Goal: Task Accomplishment & Management: Manage account settings

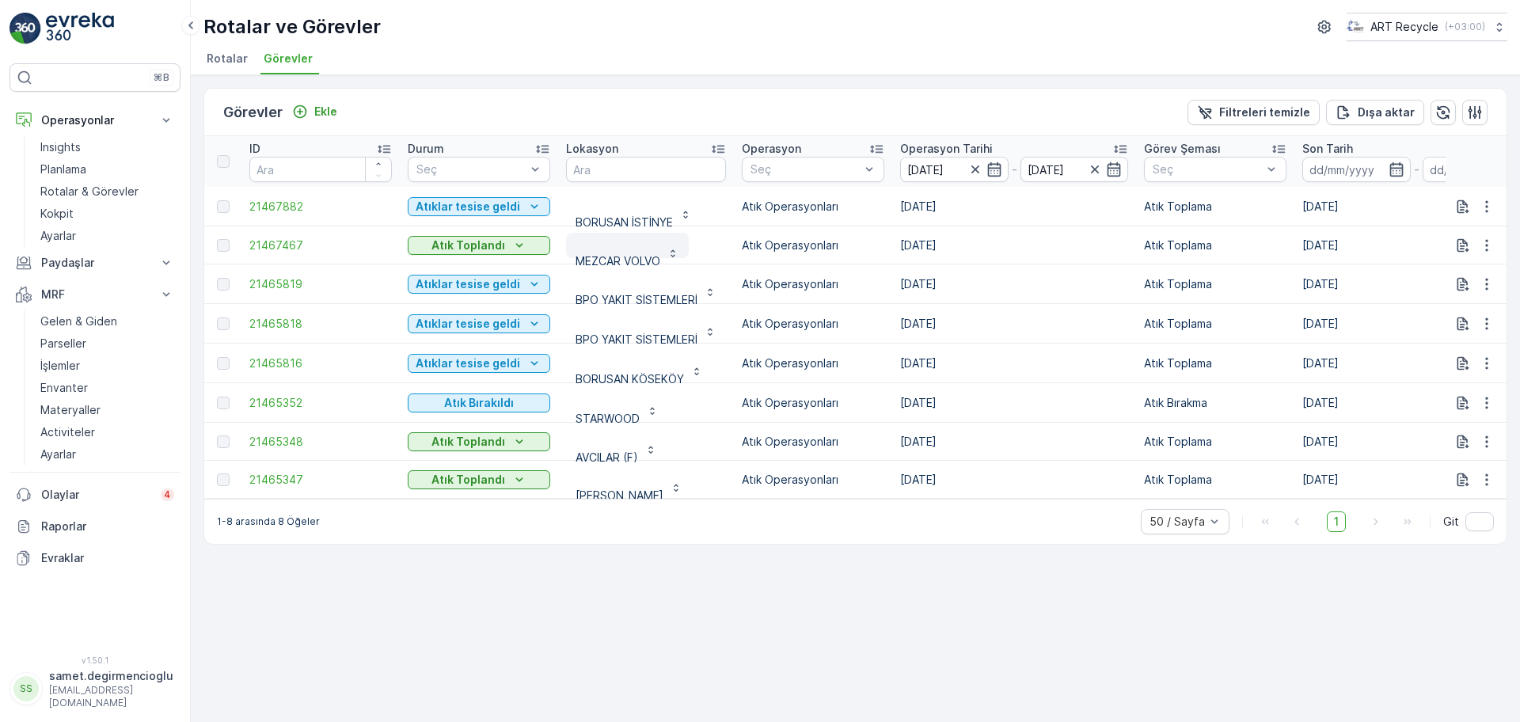
scroll to position [5, 0]
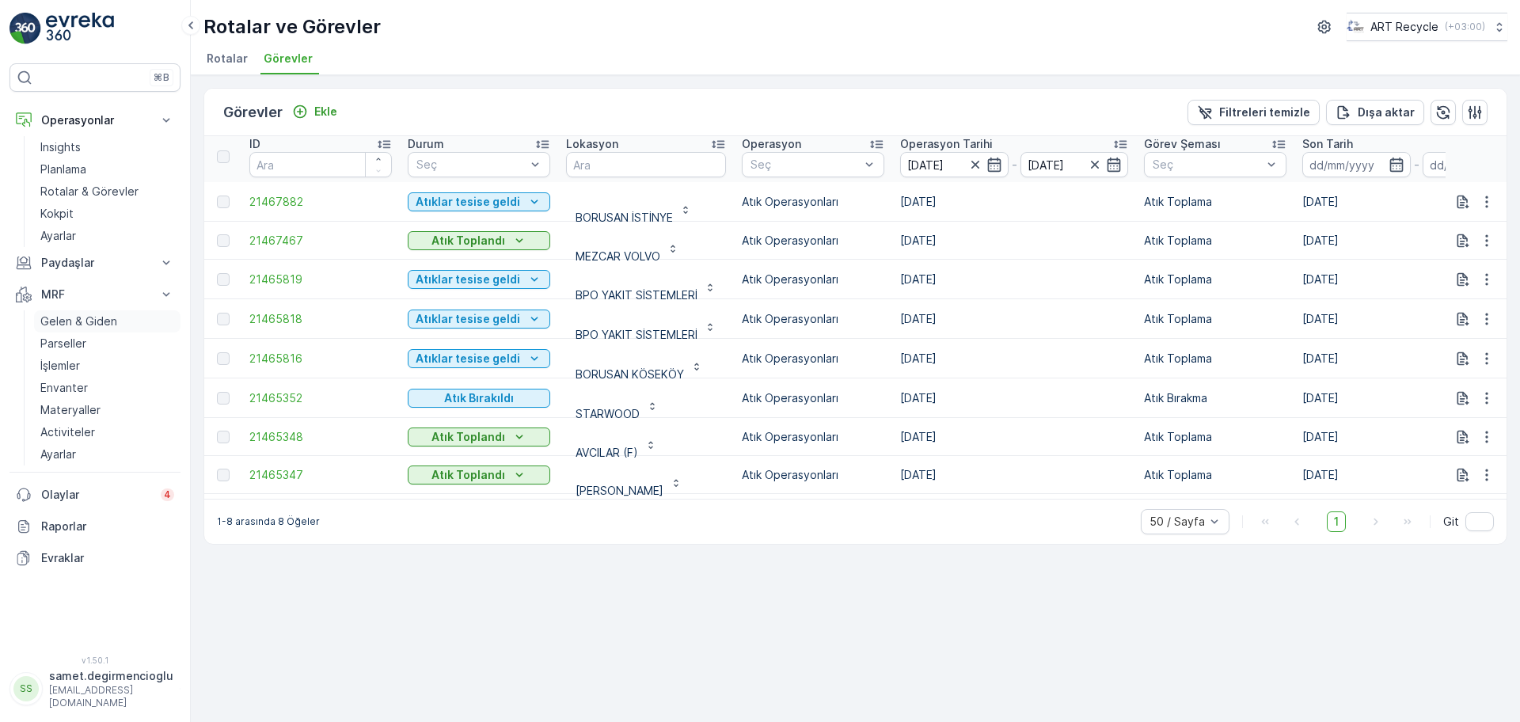
click at [108, 325] on p "Gelen & Giden" at bounding box center [78, 322] width 77 height 16
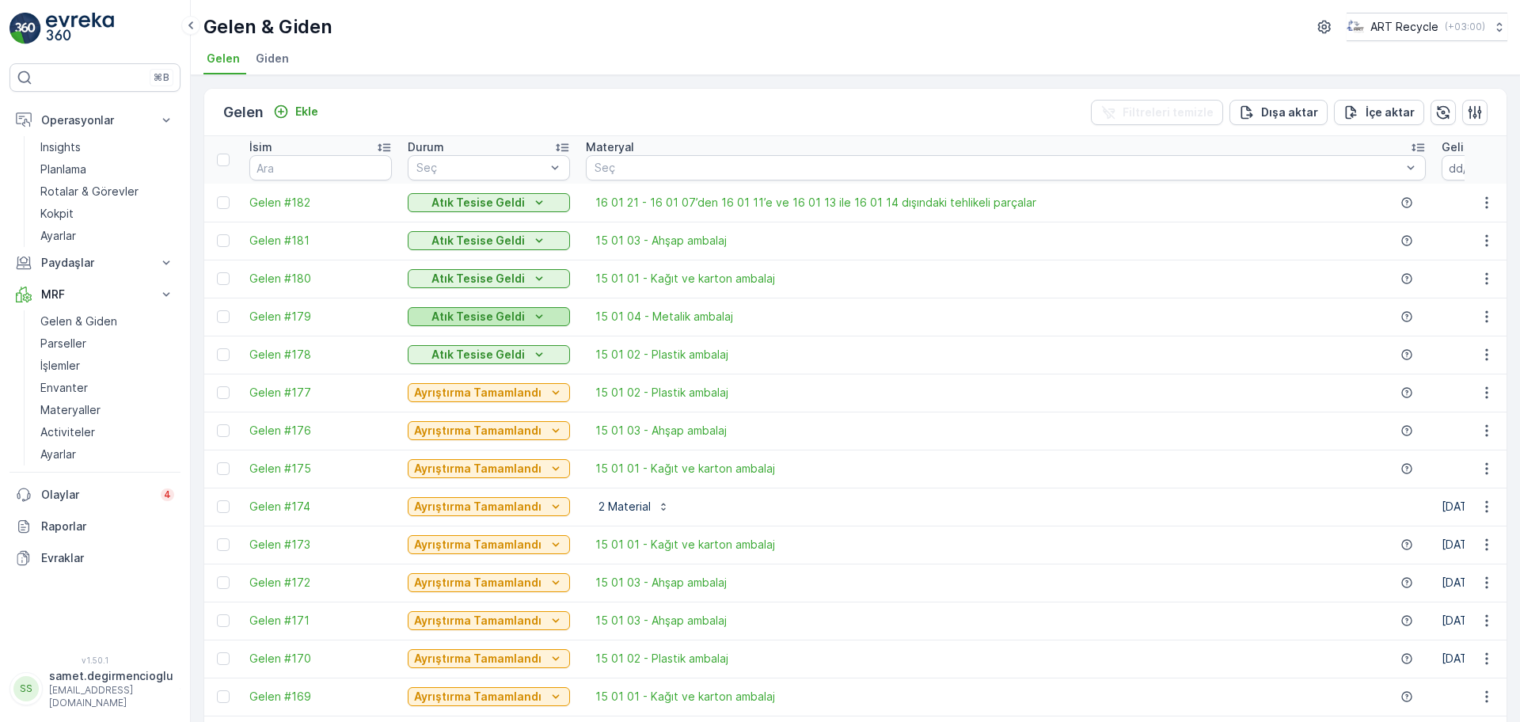
click at [469, 311] on p "Atık Tesise Geldi" at bounding box center [477, 317] width 93 height 16
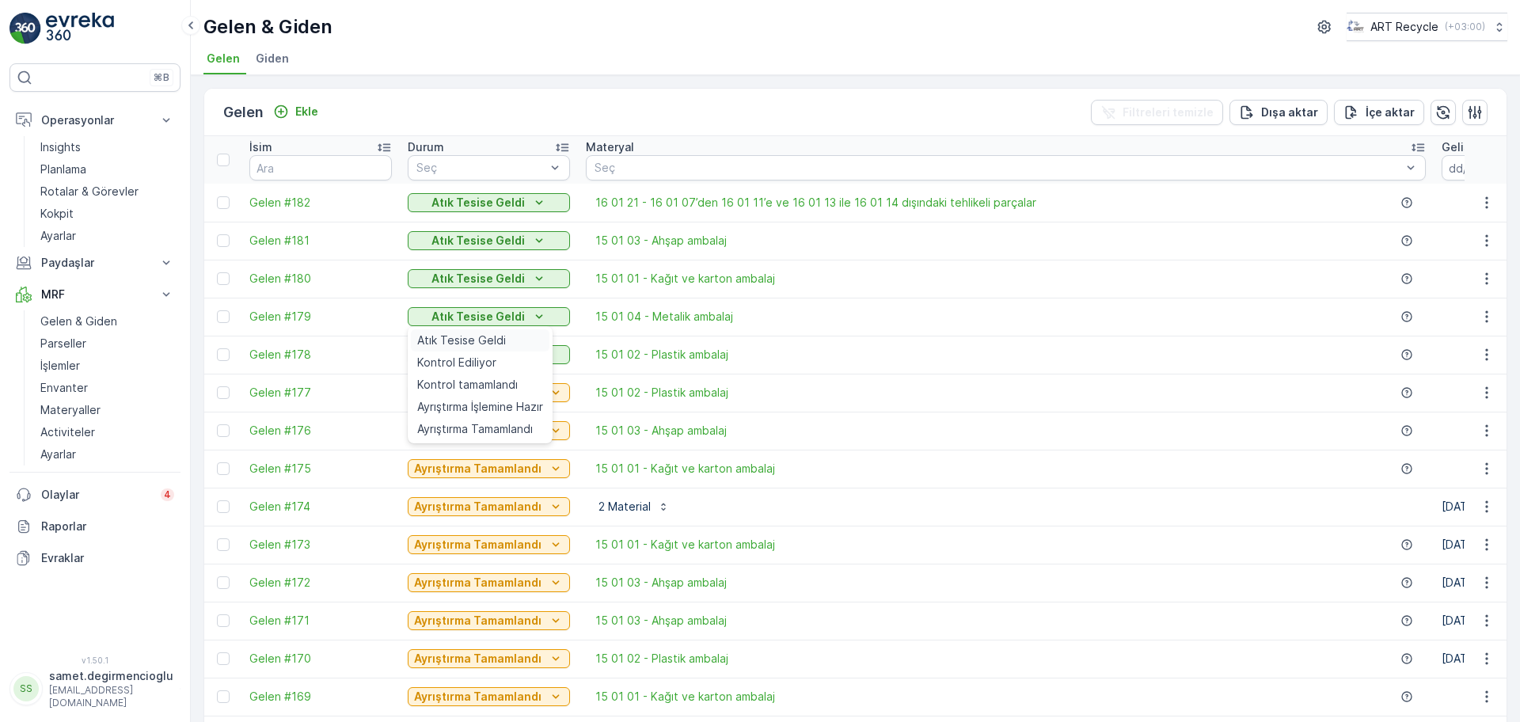
click at [462, 344] on span "Atık Tesise Geldi" at bounding box center [461, 341] width 89 height 16
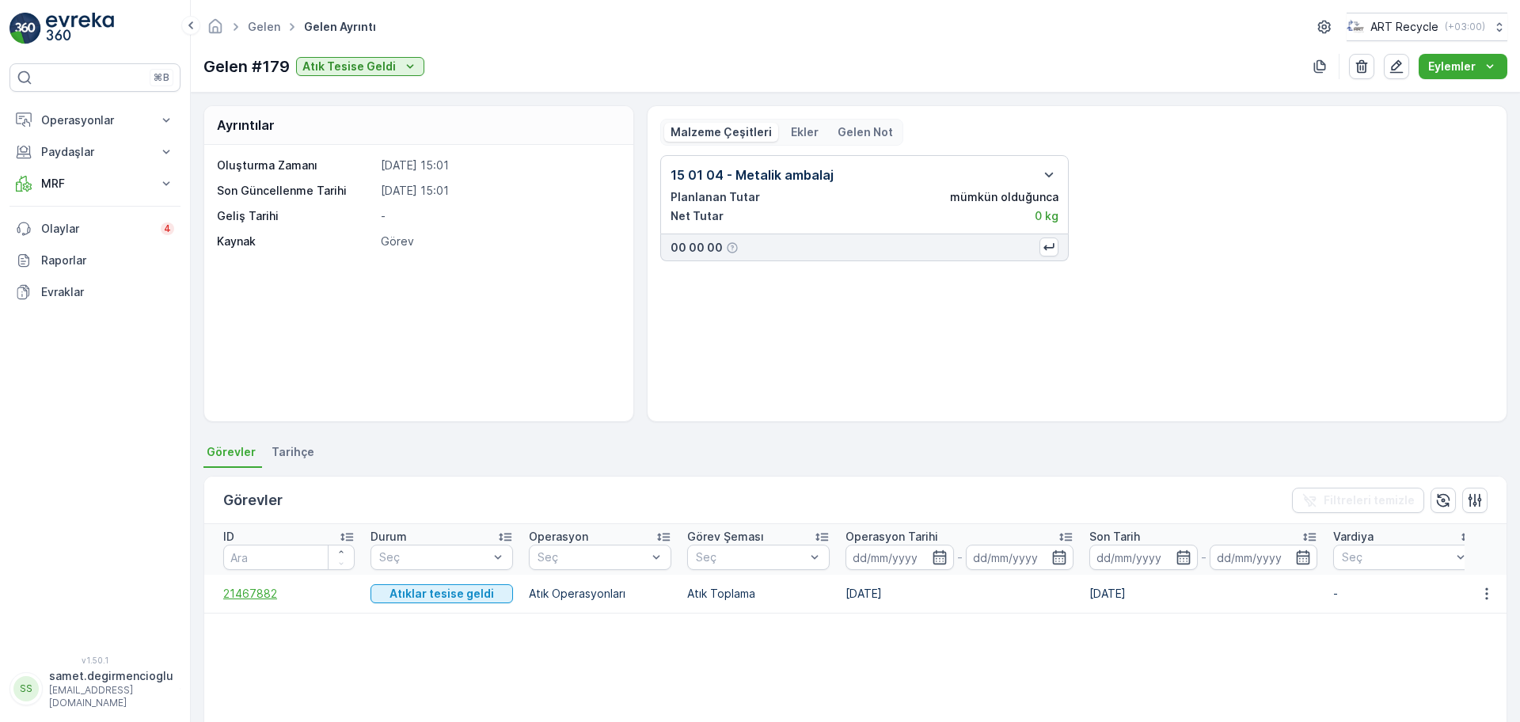
click at [250, 593] on span "21467882" at bounding box center [288, 594] width 131 height 16
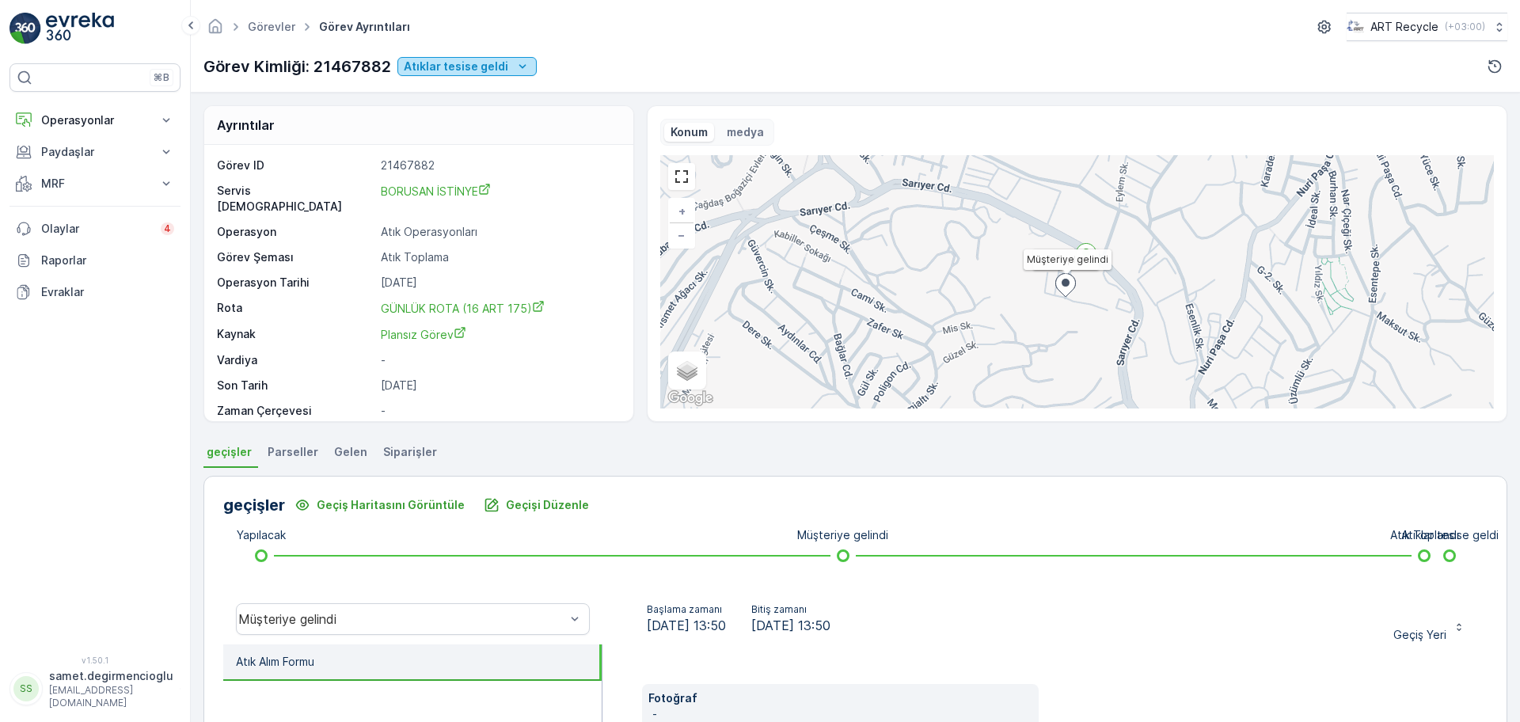
click at [458, 66] on p "Atıklar tesise geldi" at bounding box center [456, 67] width 105 height 16
click at [685, 77] on div "Görev Kimliği: 21467882 Atıklar tesise geldi" at bounding box center [855, 66] width 1304 height 25
click at [336, 444] on span "Gelen" at bounding box center [350, 452] width 33 height 16
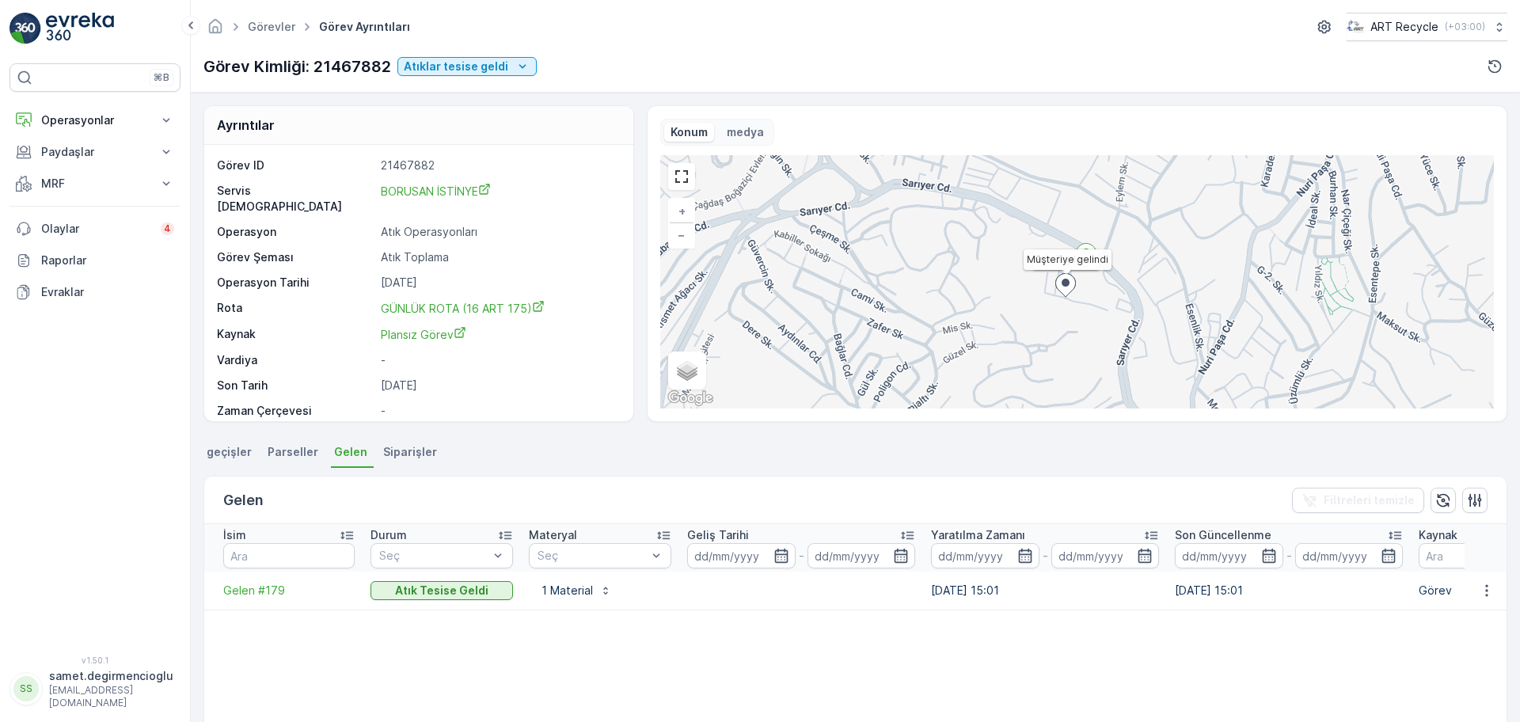
scroll to position [21, 0]
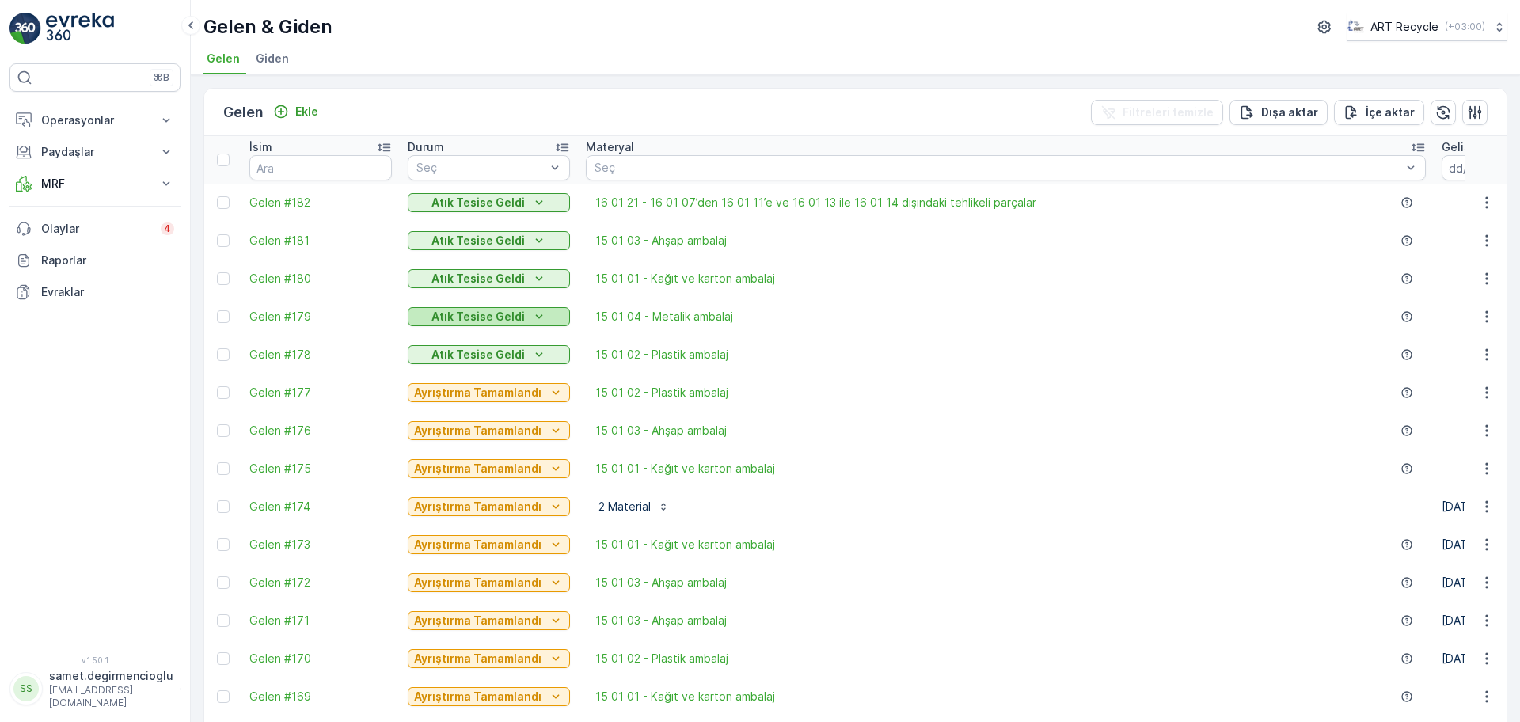
click at [511, 321] on p "Atık Tesise Geldi" at bounding box center [477, 317] width 93 height 16
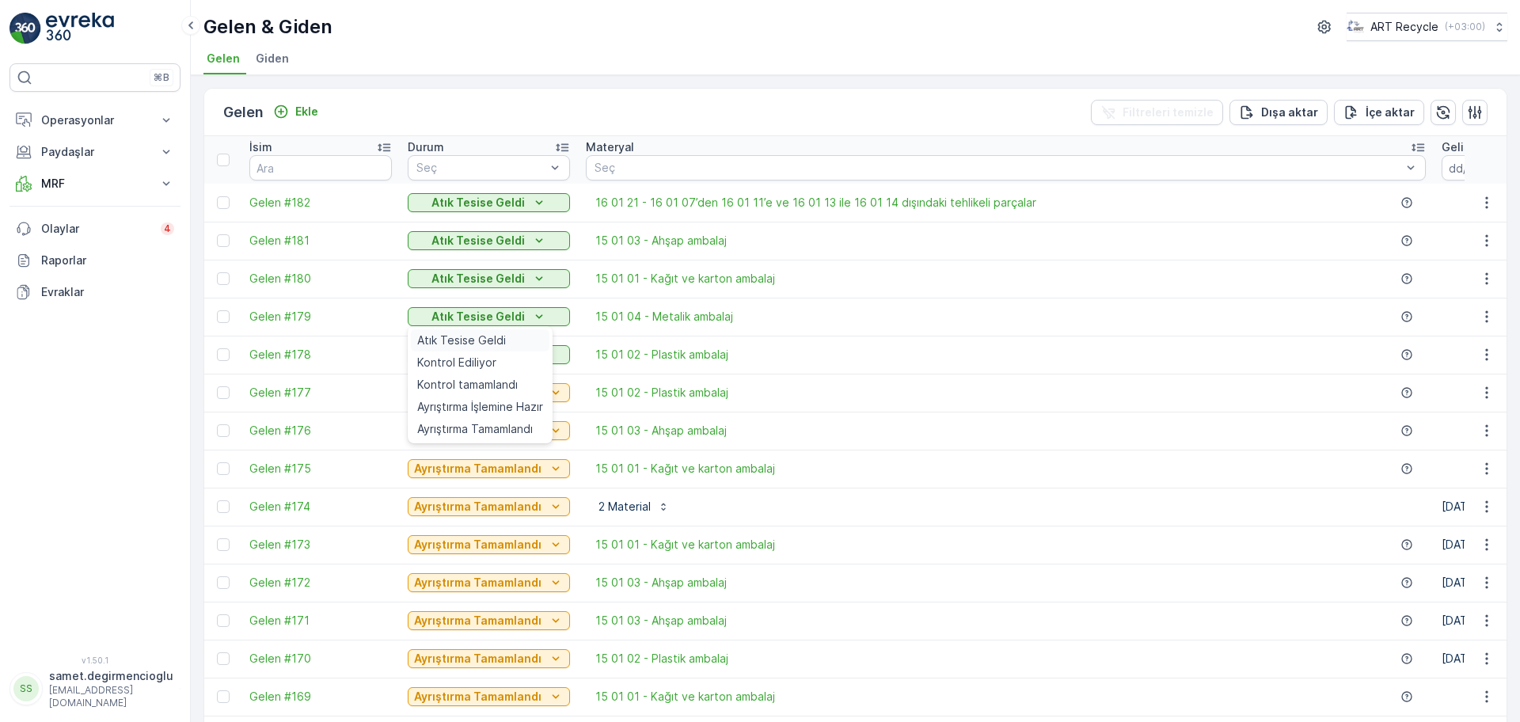
click at [514, 344] on div "Atık Tesise Geldi" at bounding box center [480, 340] width 139 height 22
click at [271, 314] on span "Gelen #179" at bounding box center [320, 317] width 143 height 16
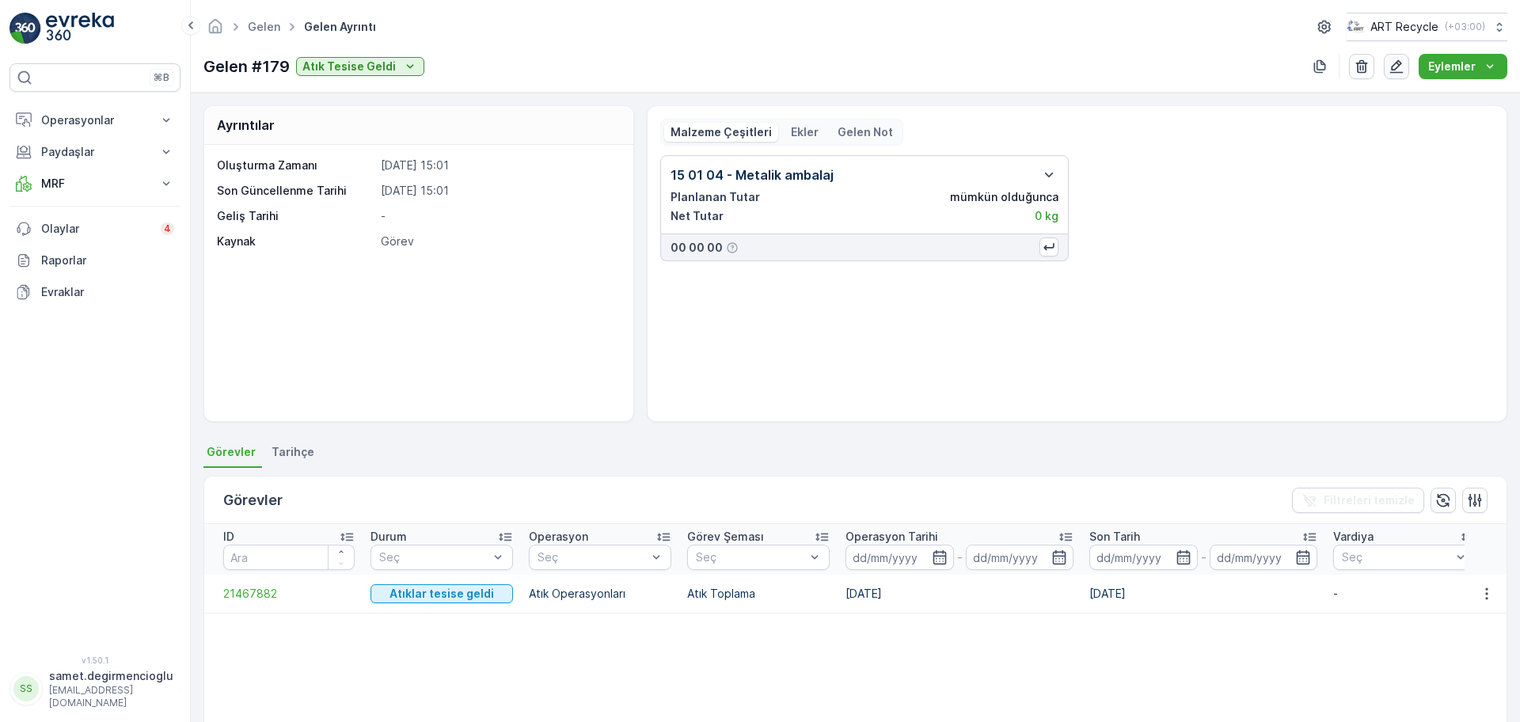
click at [1401, 67] on icon "button" at bounding box center [1397, 67] width 16 height 16
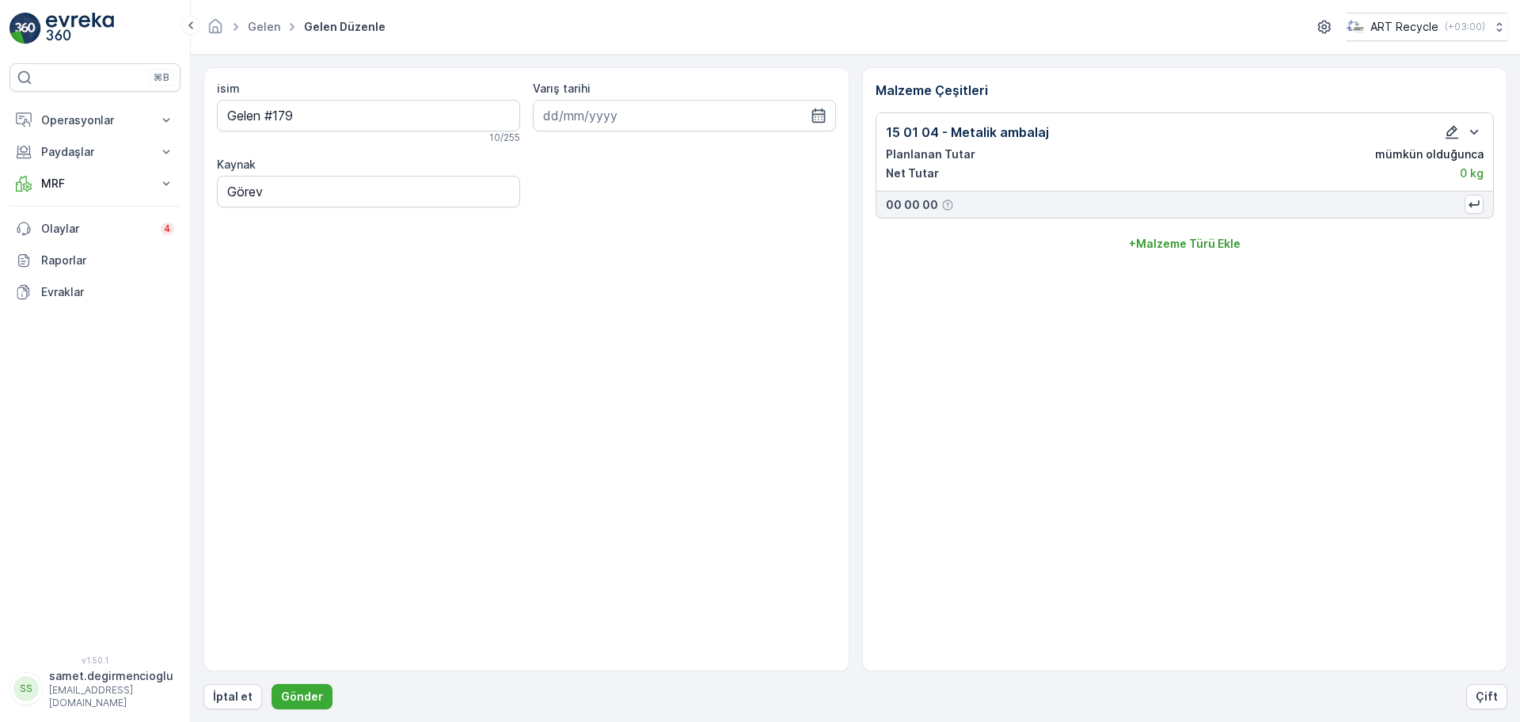
click at [1444, 135] on icon "button" at bounding box center [1452, 132] width 16 height 16
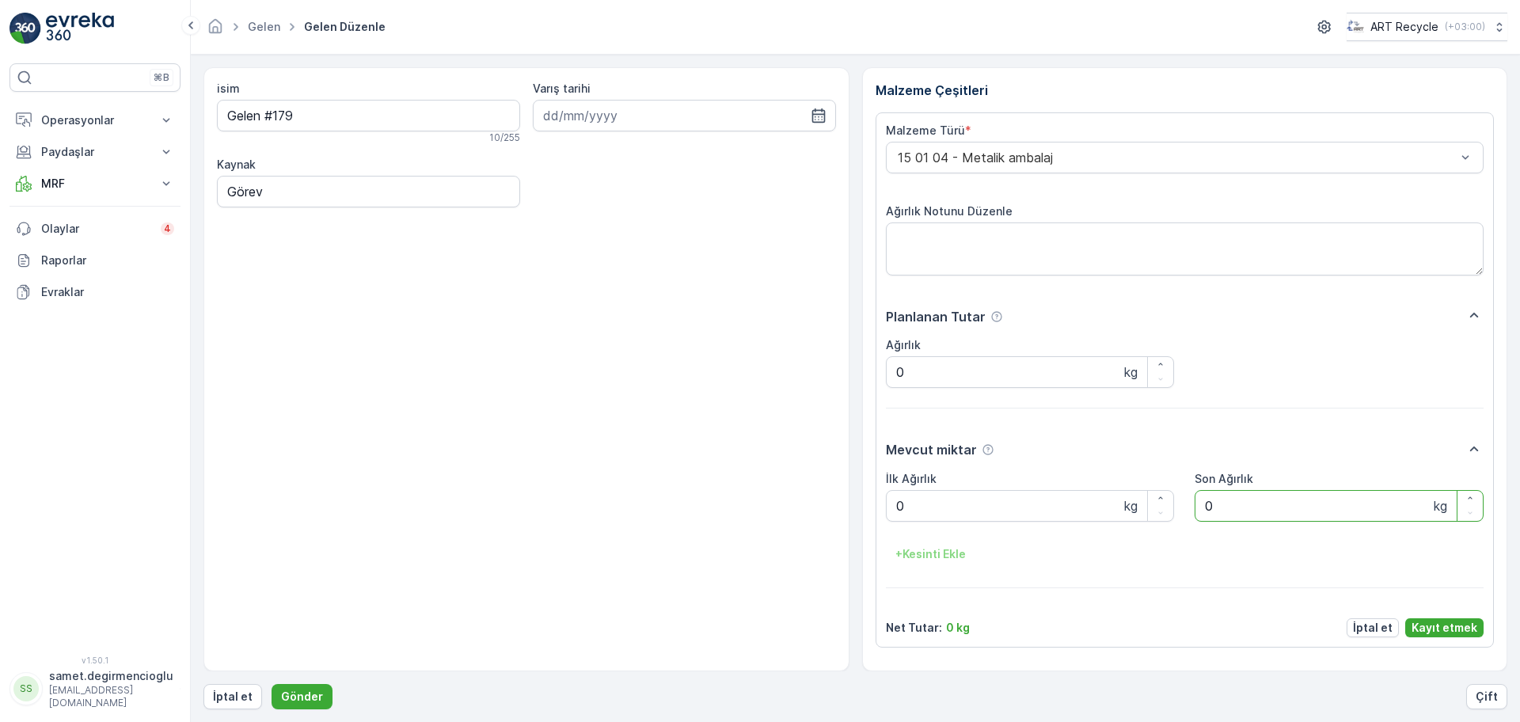
drag, startPoint x: 1309, startPoint y: 495, endPoint x: 1016, endPoint y: 454, distance: 295.8
click at [1017, 454] on div "Mevcut miktar İlk Ağırlık 0 kg Son Ağırlık 0 kg + Kesinti Ekle" at bounding box center [1185, 502] width 599 height 127
type Ağırlık "2310"
click at [1180, 532] on div "İlk Ağırlık 0 kg Son Ağırlık 2310 kg + Kesinti Ekle" at bounding box center [1185, 519] width 599 height 97
drag, startPoint x: 1055, startPoint y: 488, endPoint x: 679, endPoint y: 488, distance: 375.3
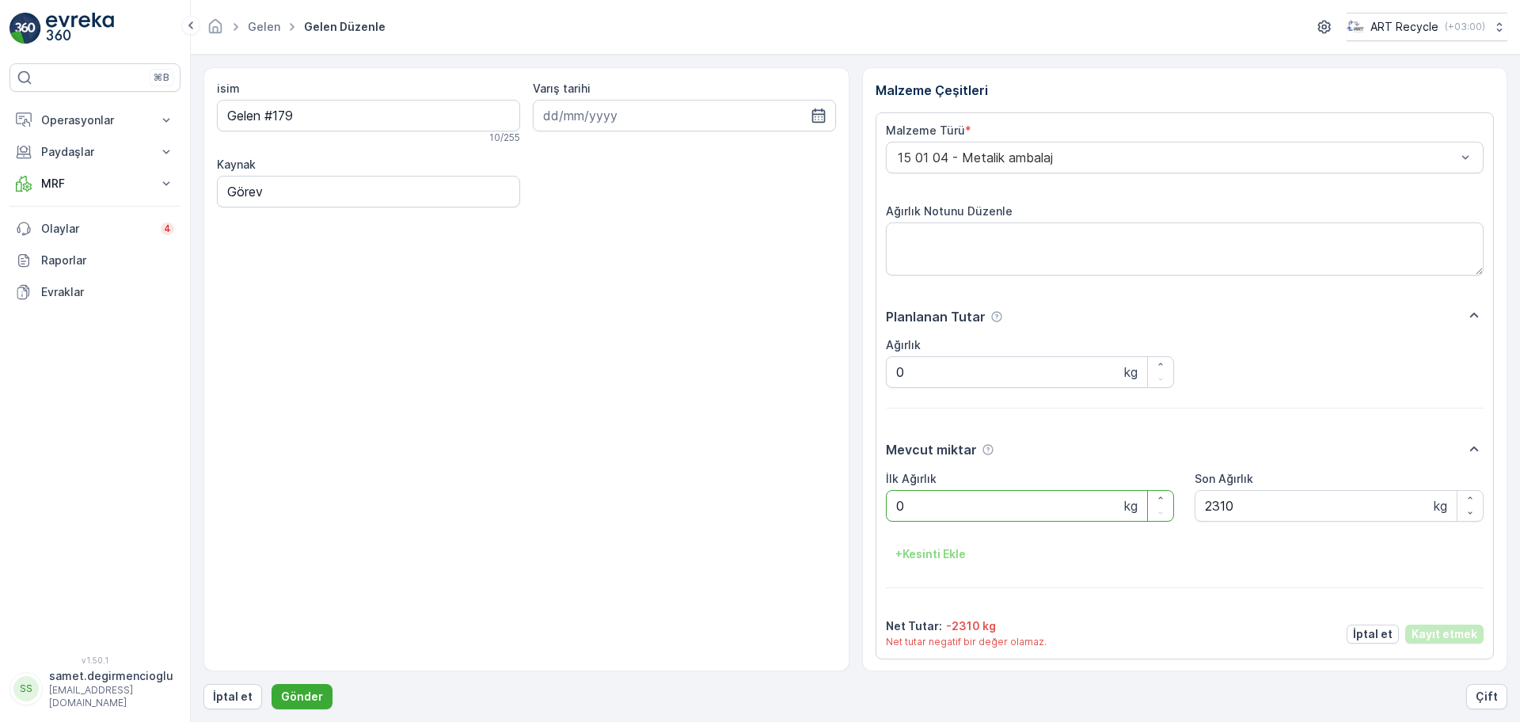
click at [679, 488] on div "isim Gelen #179 10 / 255 Varış tarihi Kaynak Görev Malzeme Çeşitleri Malzeme Tü…" at bounding box center [855, 369] width 1304 height 604
type Ağırlık "1"
click at [1180, 561] on div "+ Kesinti Ekle" at bounding box center [1185, 554] width 599 height 25
click at [1287, 504] on Ağırlık "2310" at bounding box center [1339, 504] width 289 height 32
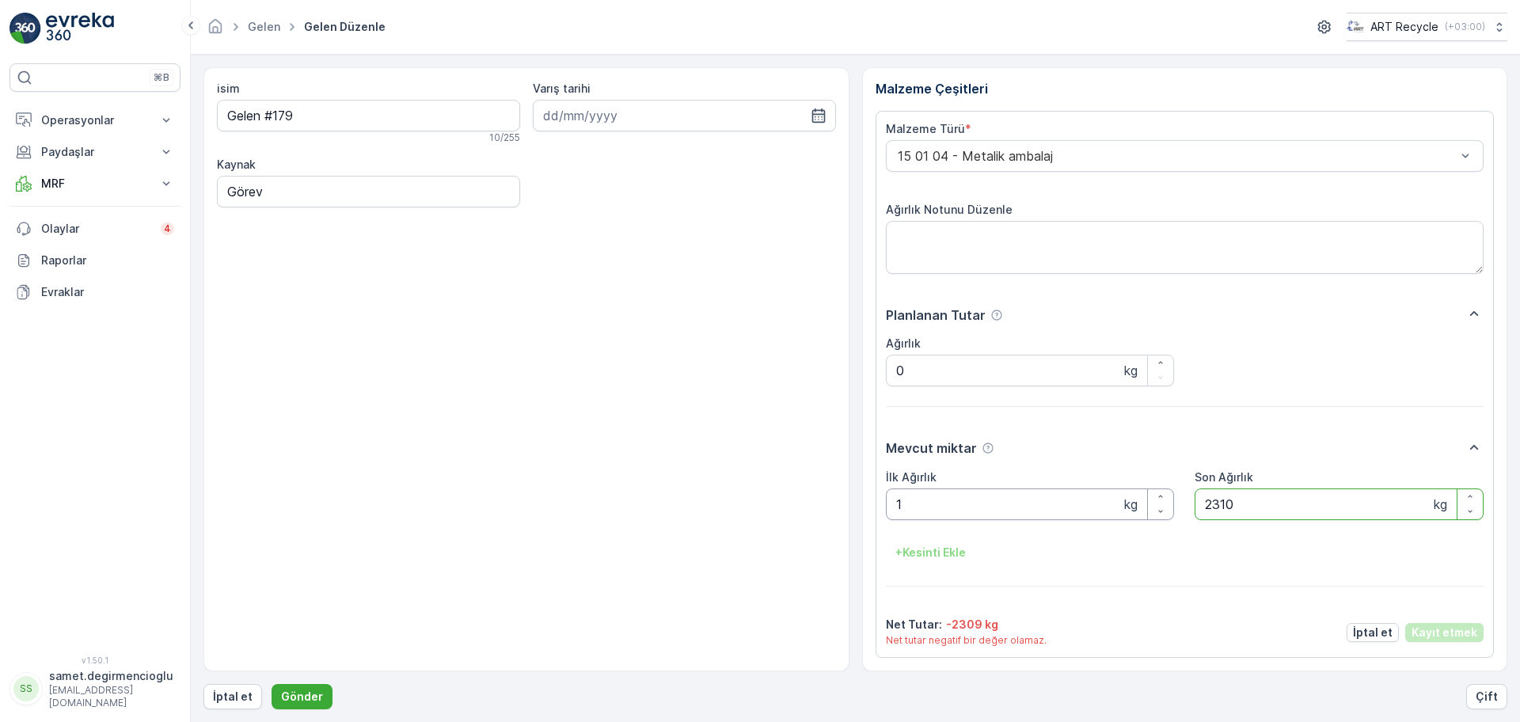
drag, startPoint x: 1287, startPoint y: 504, endPoint x: 1055, endPoint y: 491, distance: 233.1
click at [1055, 491] on div "İlk Ağırlık 1 kg Son Ağırlık 2310 kg + Kesinti Ekle" at bounding box center [1185, 517] width 599 height 97
drag, startPoint x: 1028, startPoint y: 497, endPoint x: 762, endPoint y: 482, distance: 266.4
click at [762, 482] on div "isim Gelen #179 10 / 255 Varış tarihi Kaynak Görev Malzeme Çeşitleri Malzeme Tü…" at bounding box center [855, 369] width 1304 height 604
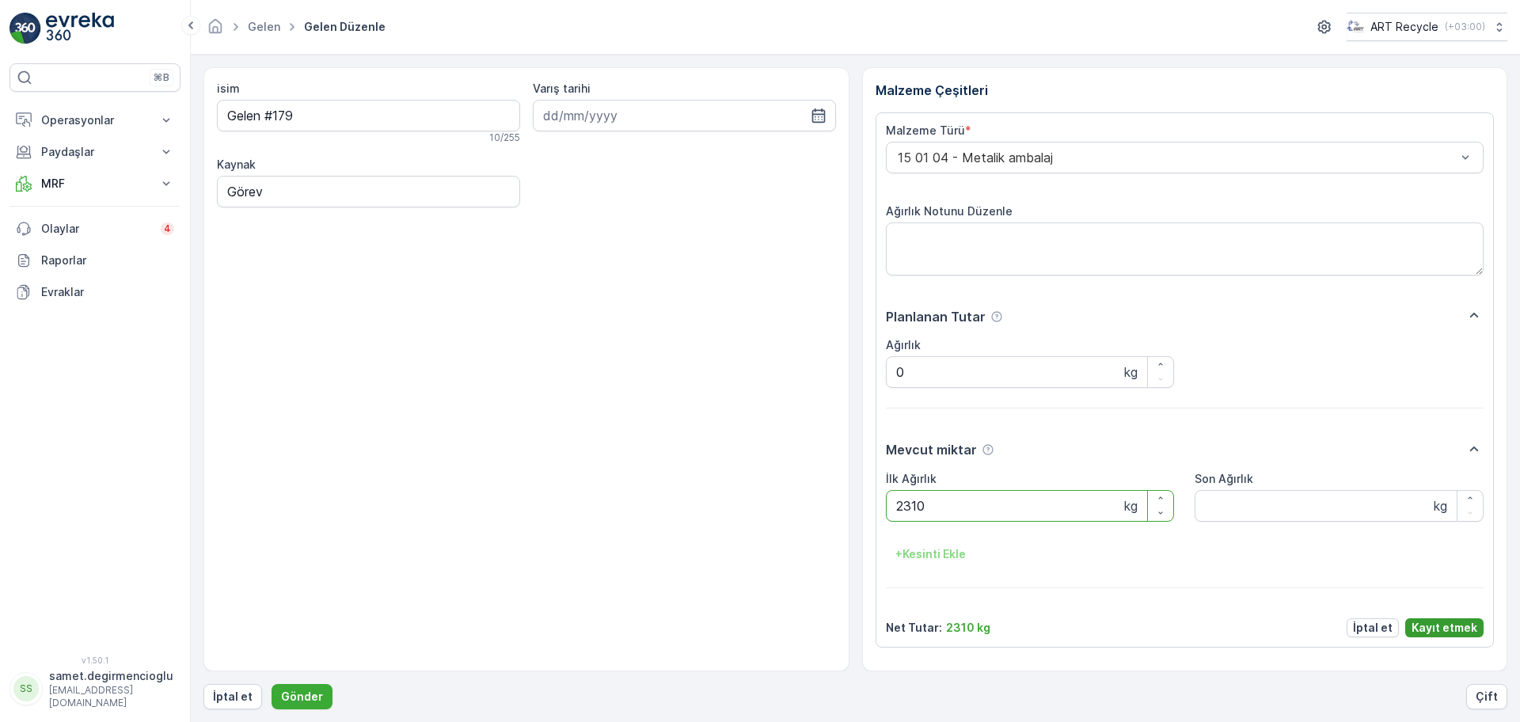
type Ağırlık "2310"
click at [1433, 631] on p "Kayıt etmek" at bounding box center [1445, 628] width 66 height 16
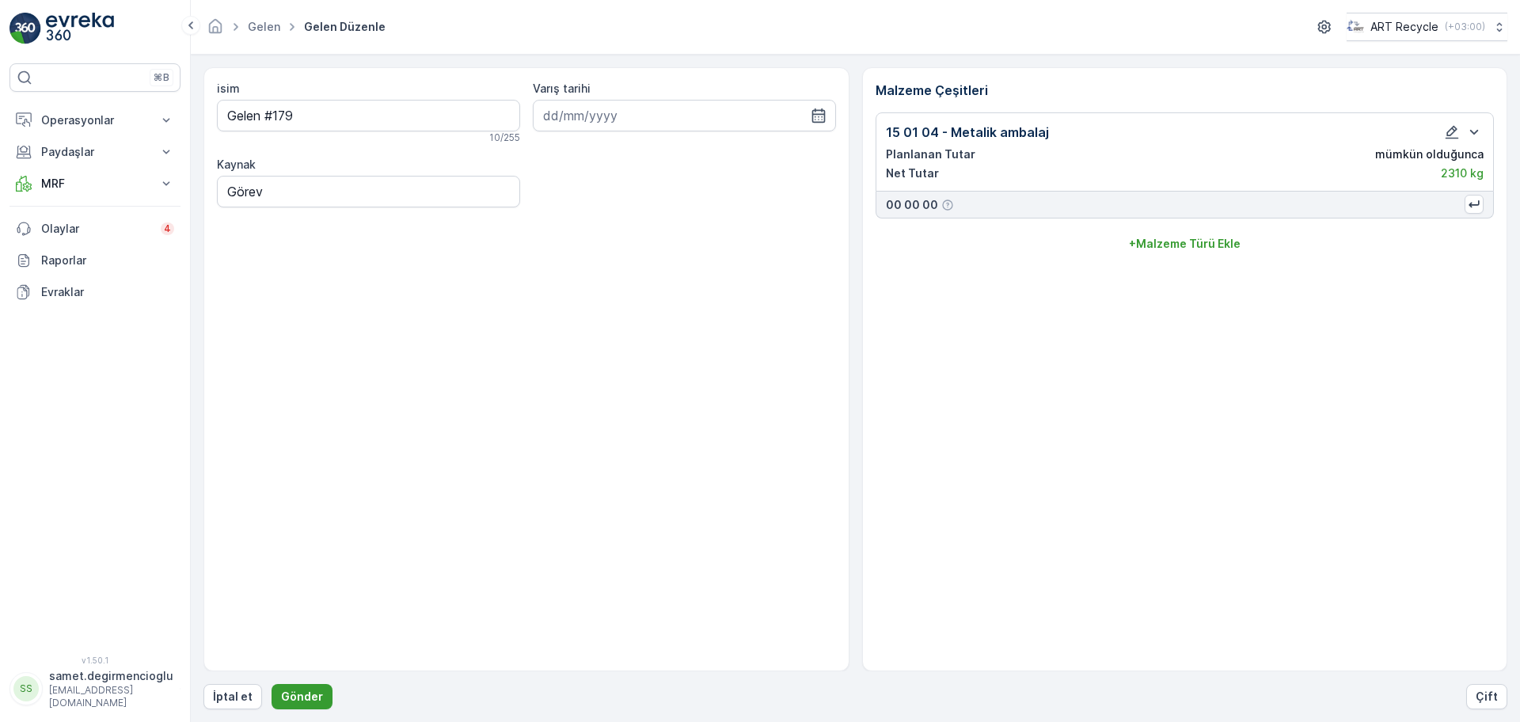
click at [302, 692] on p "Gönder" at bounding box center [302, 697] width 42 height 16
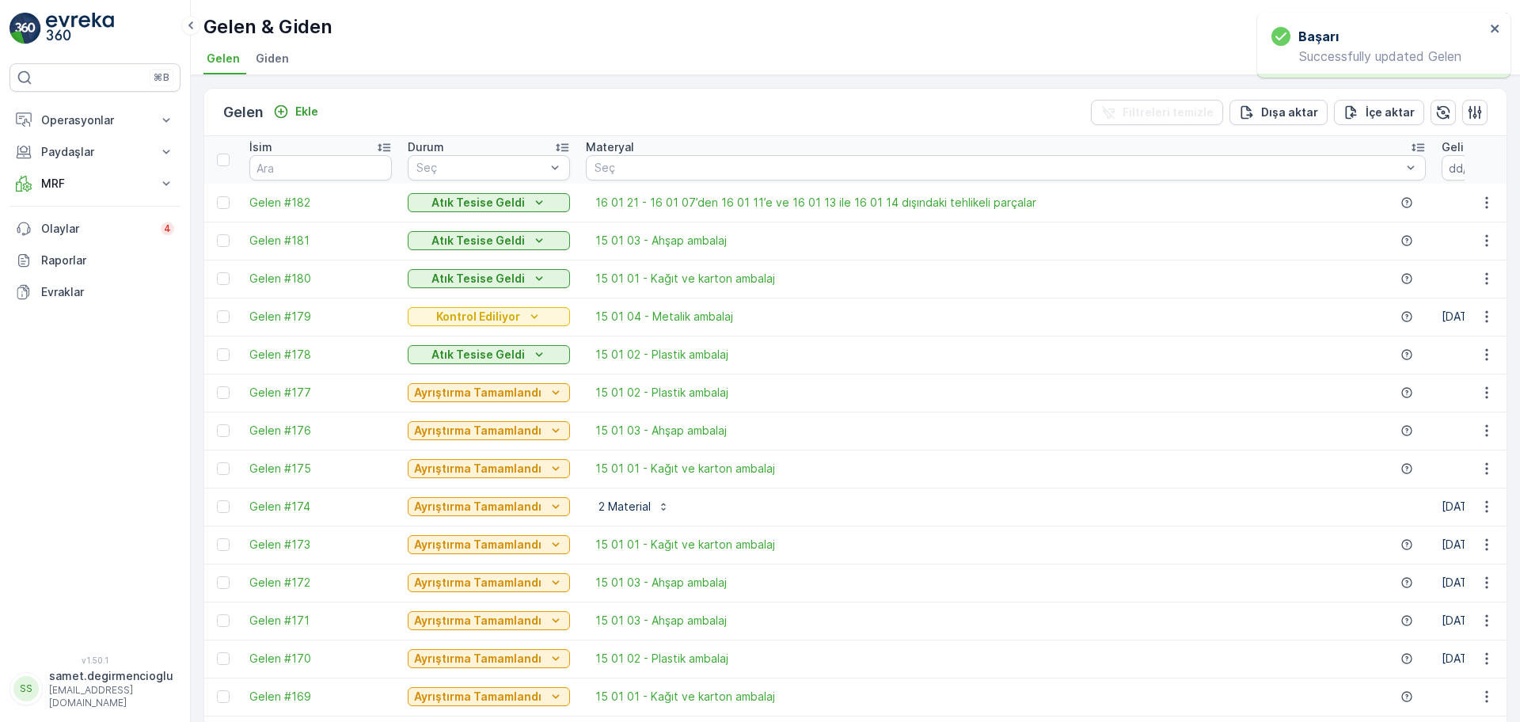
click at [476, 317] on p "Kontrol Ediliyor" at bounding box center [478, 317] width 84 height 16
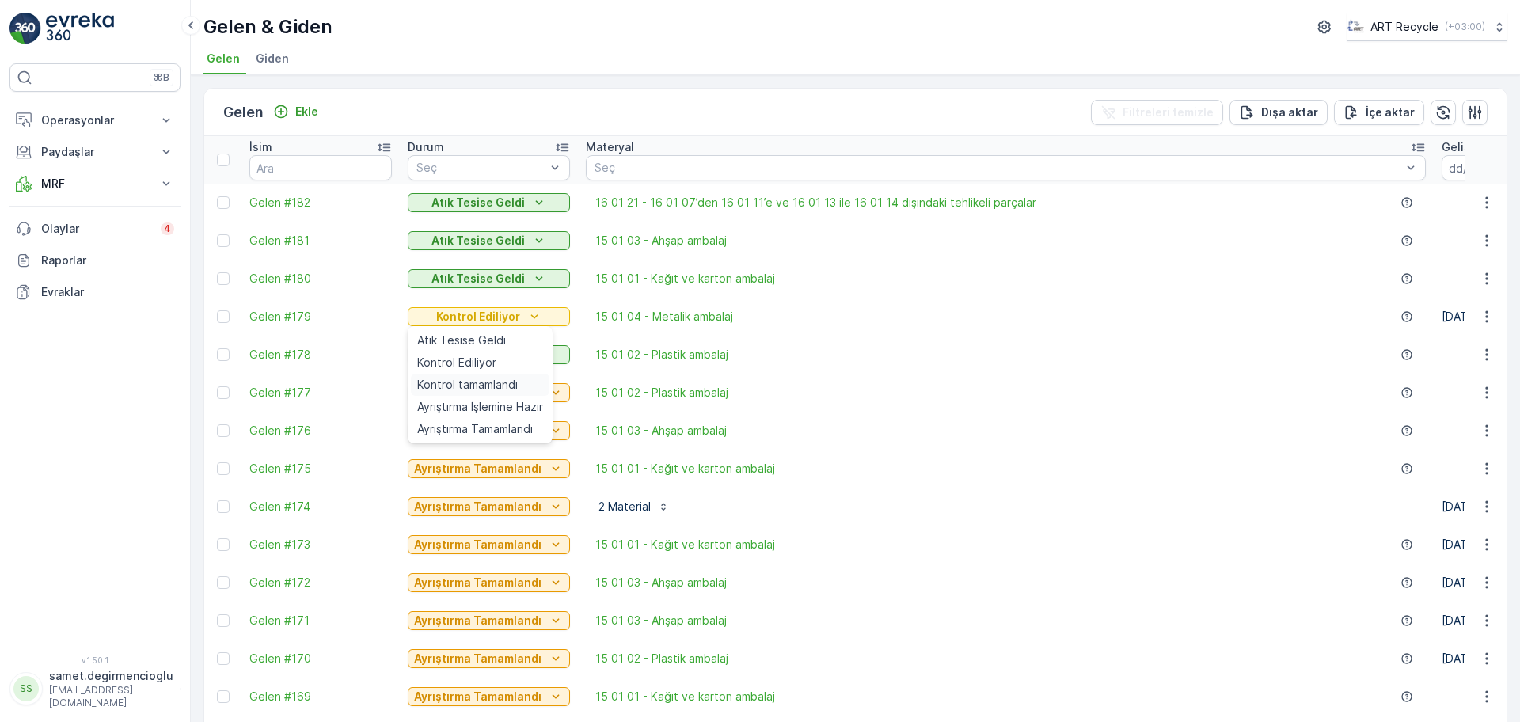
click at [465, 385] on span "Kontrol tamamlandı" at bounding box center [467, 385] width 101 height 16
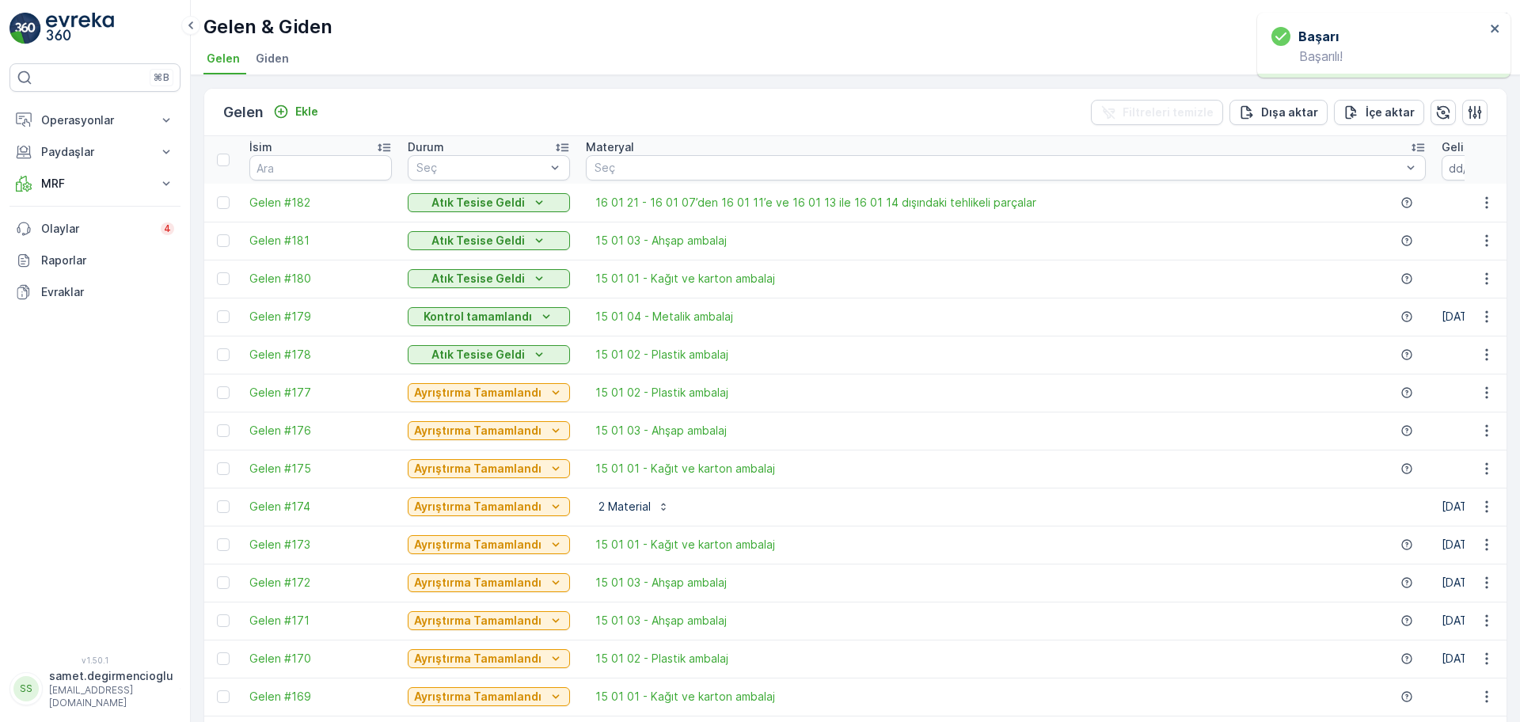
click at [496, 322] on p "Kontrol tamamlandı" at bounding box center [478, 317] width 108 height 16
click at [481, 311] on p "Kontrol tamamlandı" at bounding box center [478, 317] width 108 height 16
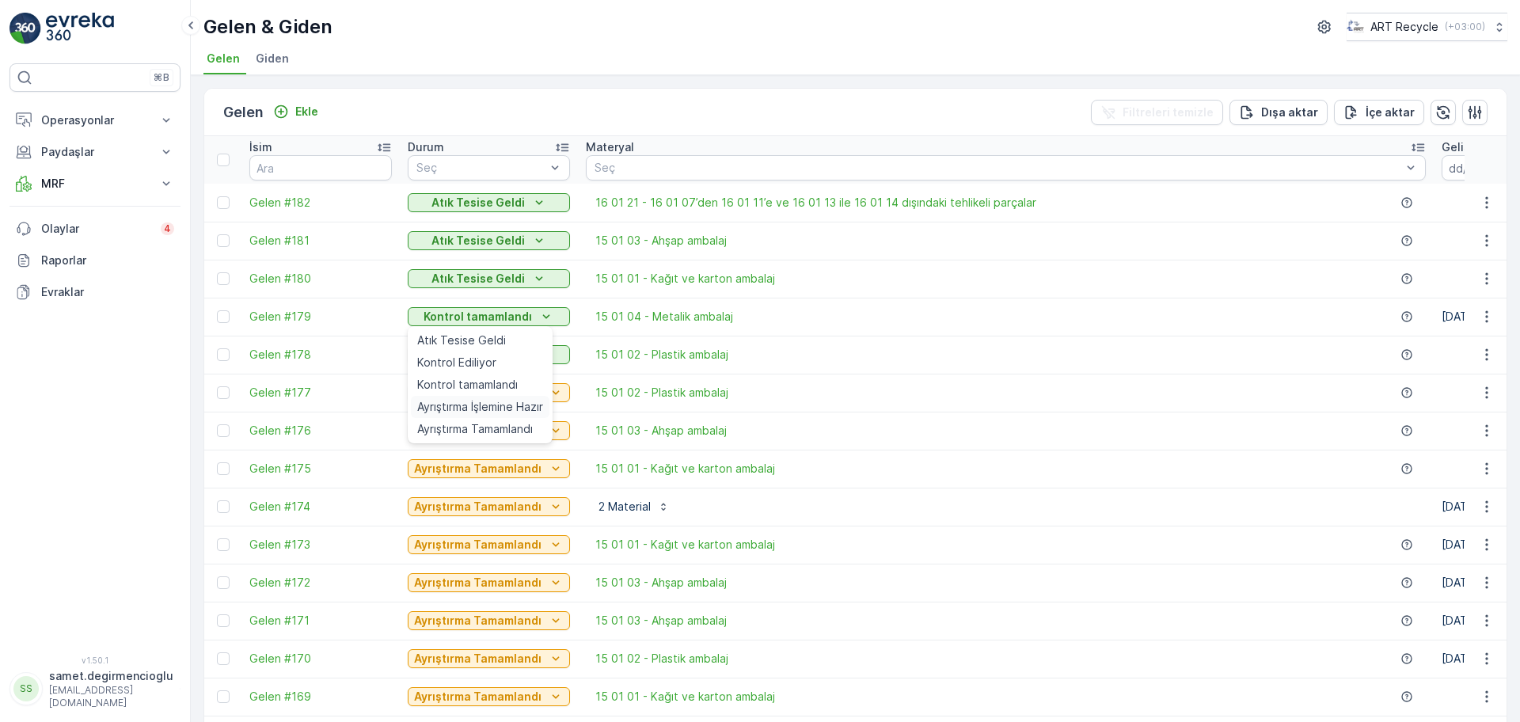
click at [461, 401] on span "Ayrıştırma İşlemine Hazır" at bounding box center [480, 407] width 126 height 16
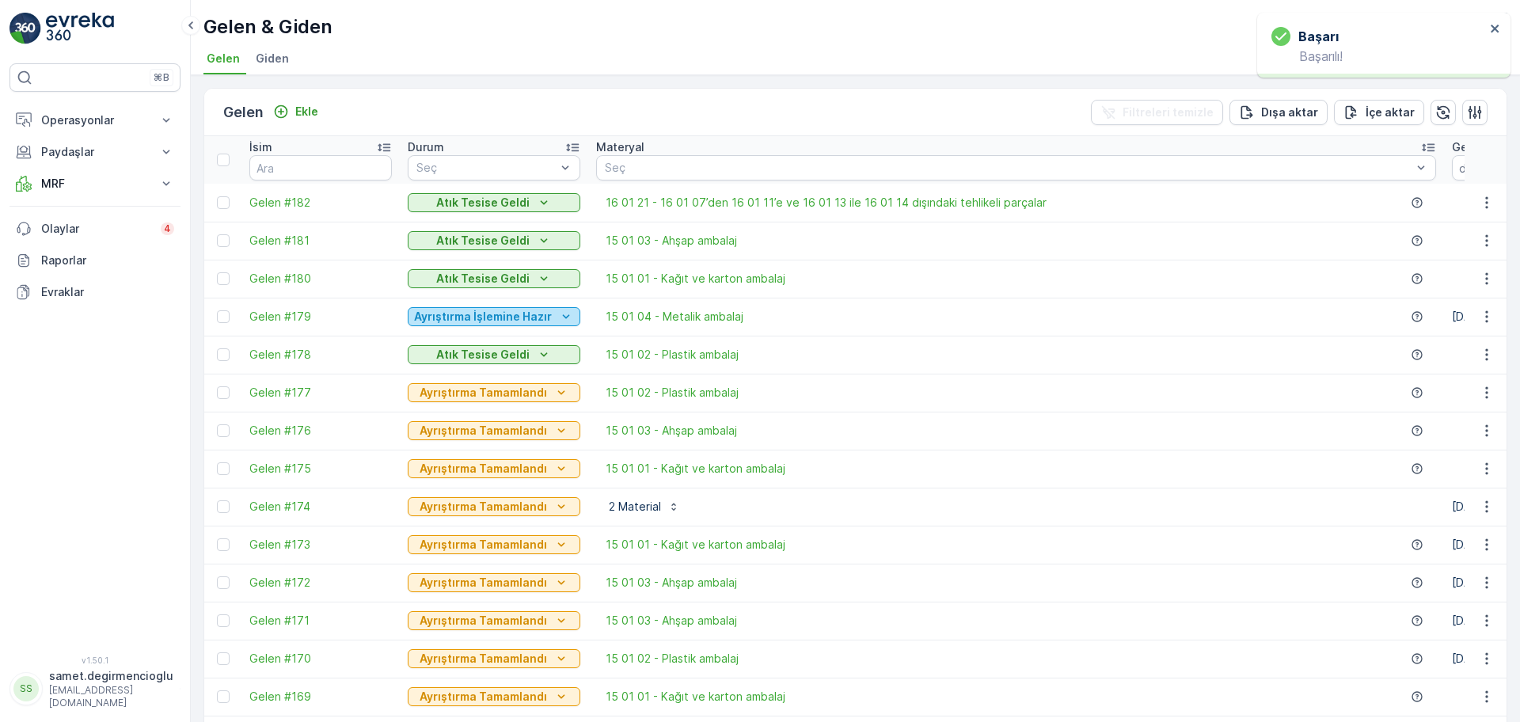
click at [452, 311] on p "Ayrıştırma İşlemine Hazır" at bounding box center [483, 317] width 138 height 16
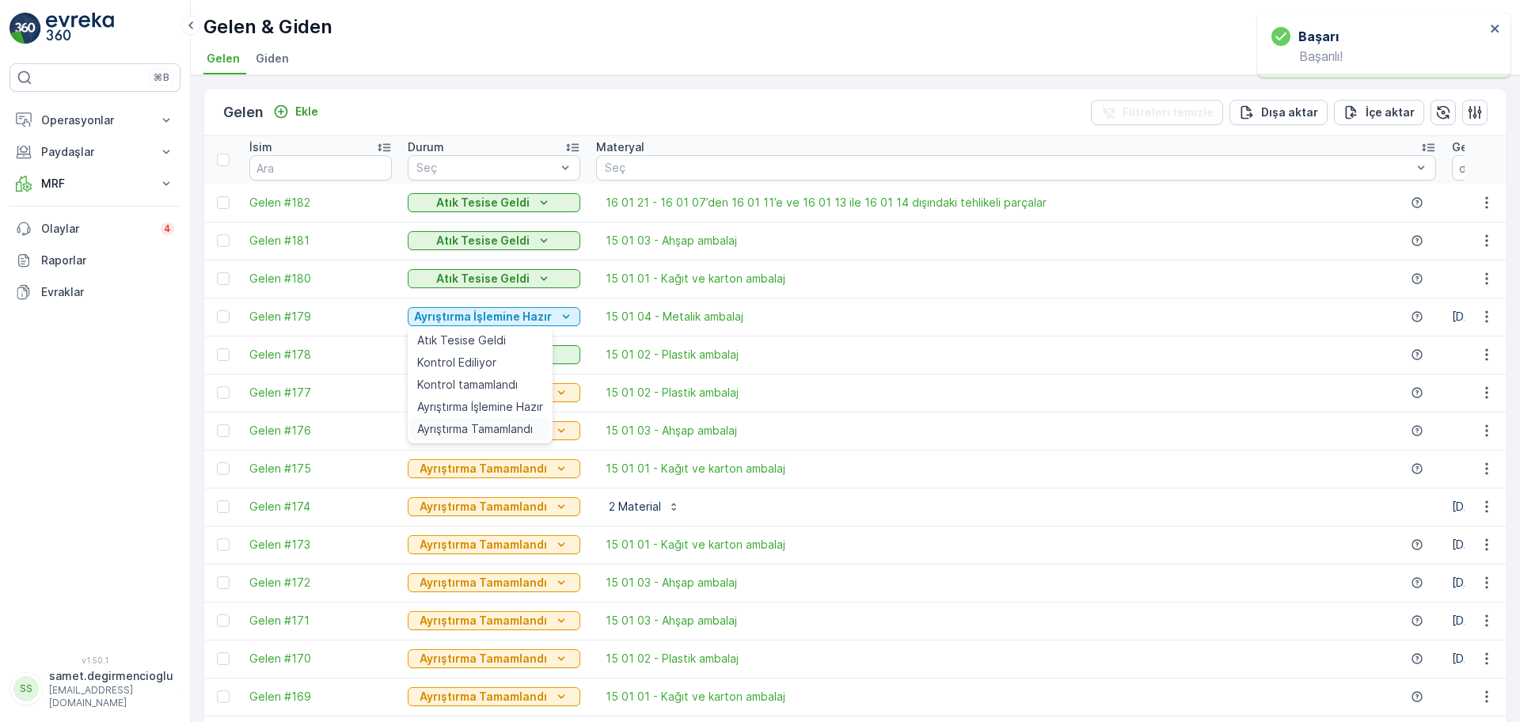
click at [448, 425] on span "Ayrıştırma Tamamlandı" at bounding box center [475, 429] width 116 height 16
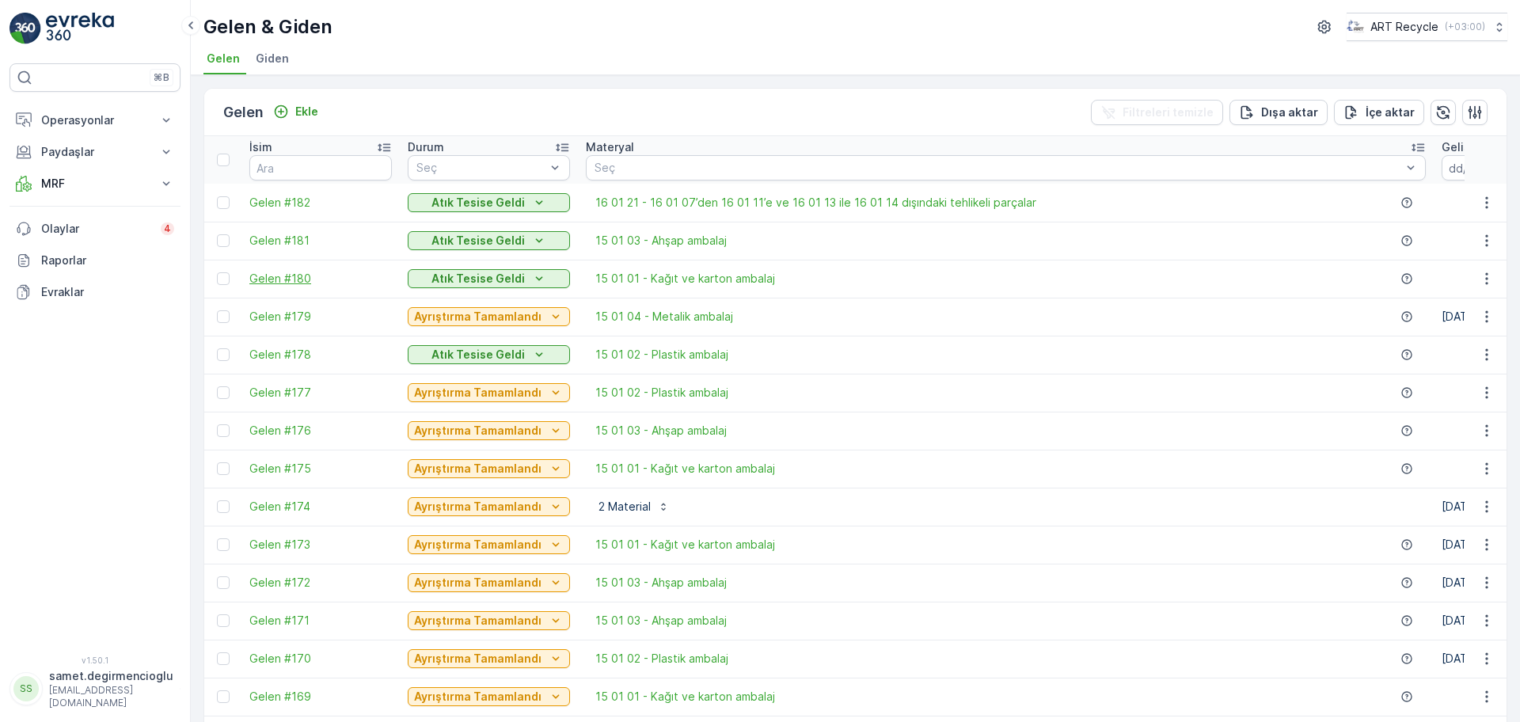
click at [291, 275] on span "Gelen #180" at bounding box center [320, 279] width 143 height 16
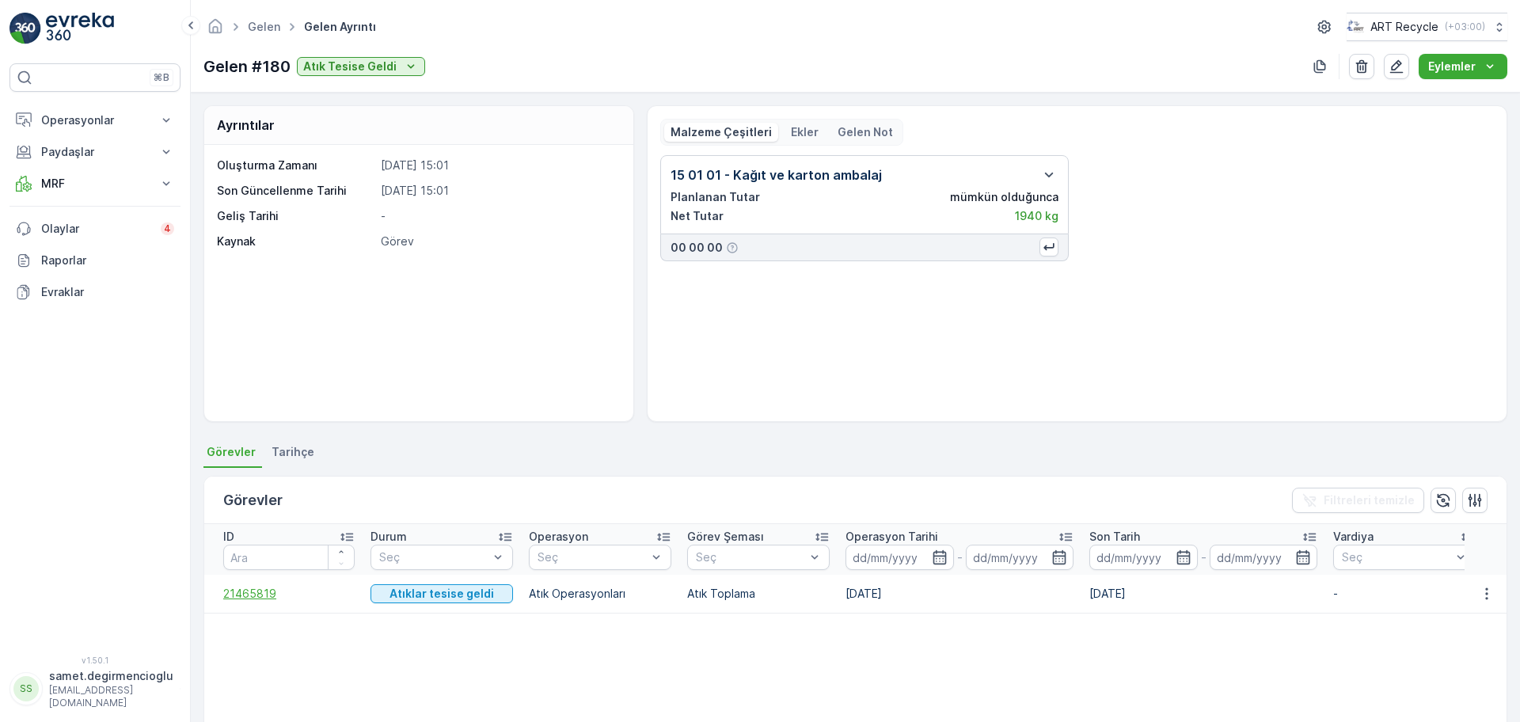
click at [242, 591] on span "21465819" at bounding box center [288, 594] width 131 height 16
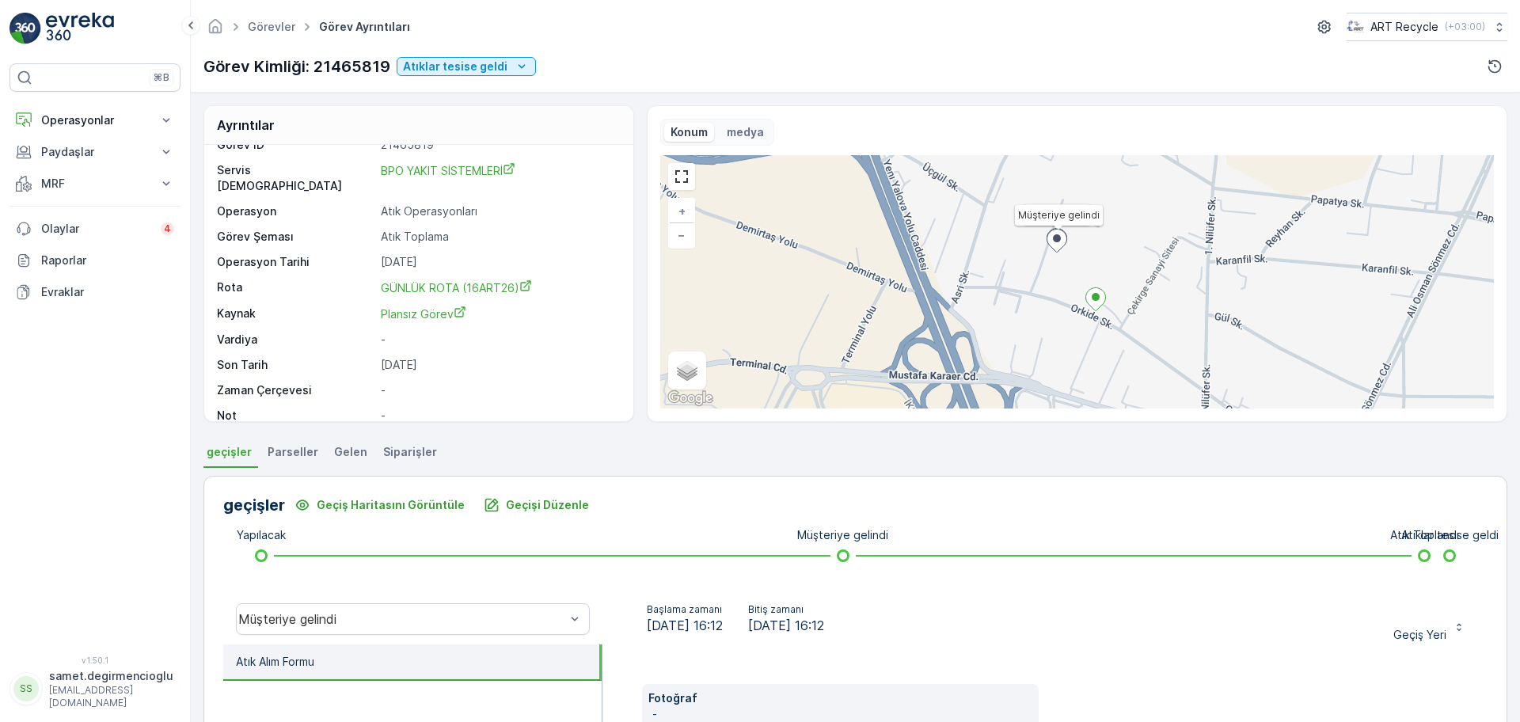
scroll to position [99, 0]
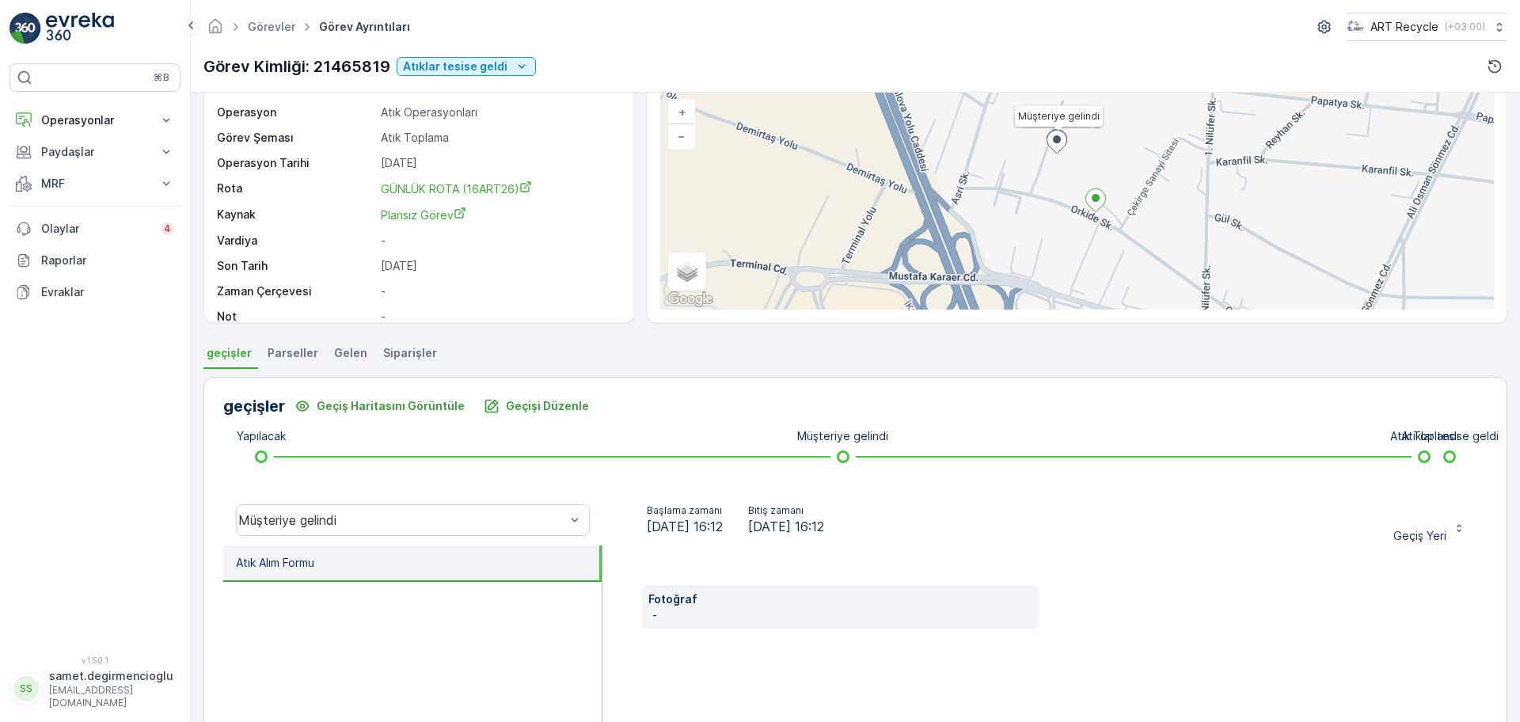
click at [337, 351] on span "Gelen" at bounding box center [350, 353] width 33 height 16
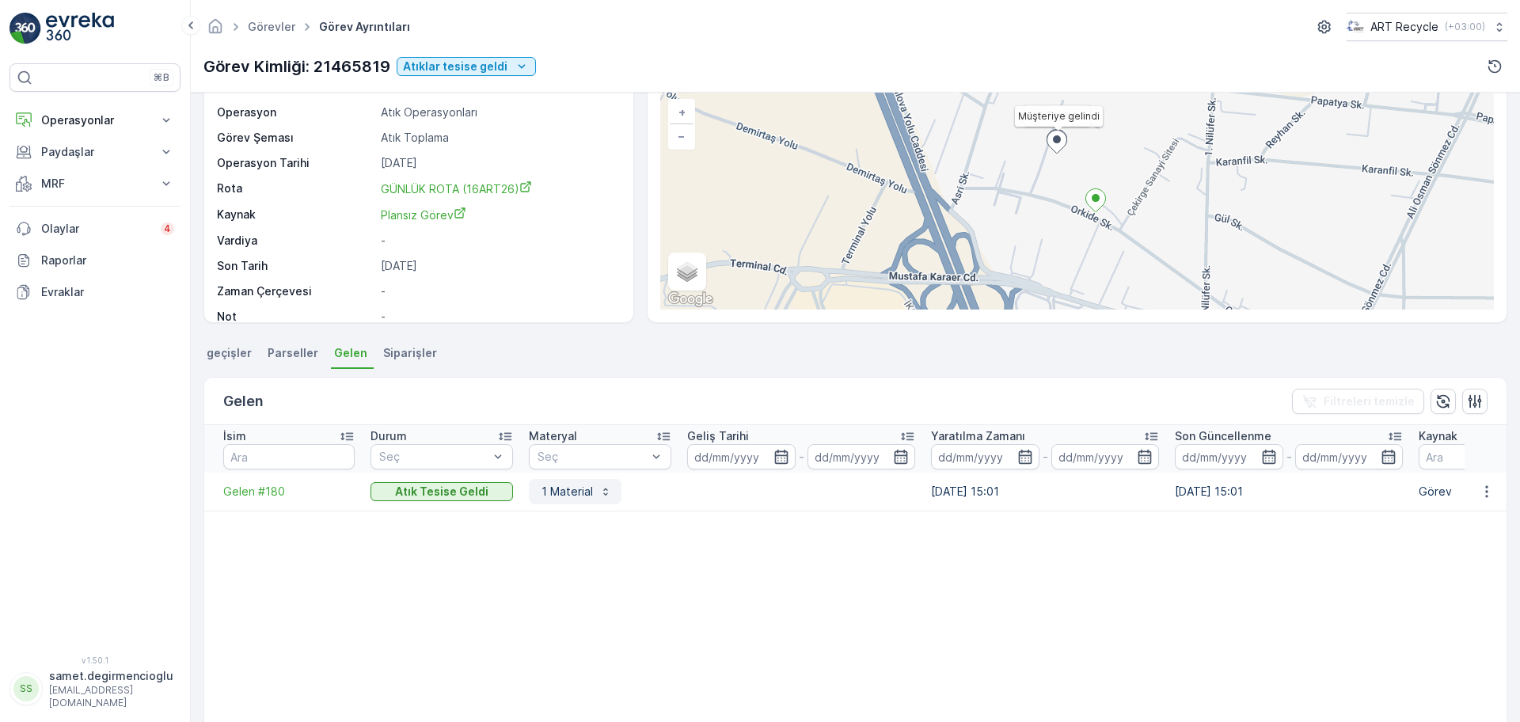
click at [569, 487] on p "1 Material" at bounding box center [565, 492] width 55 height 16
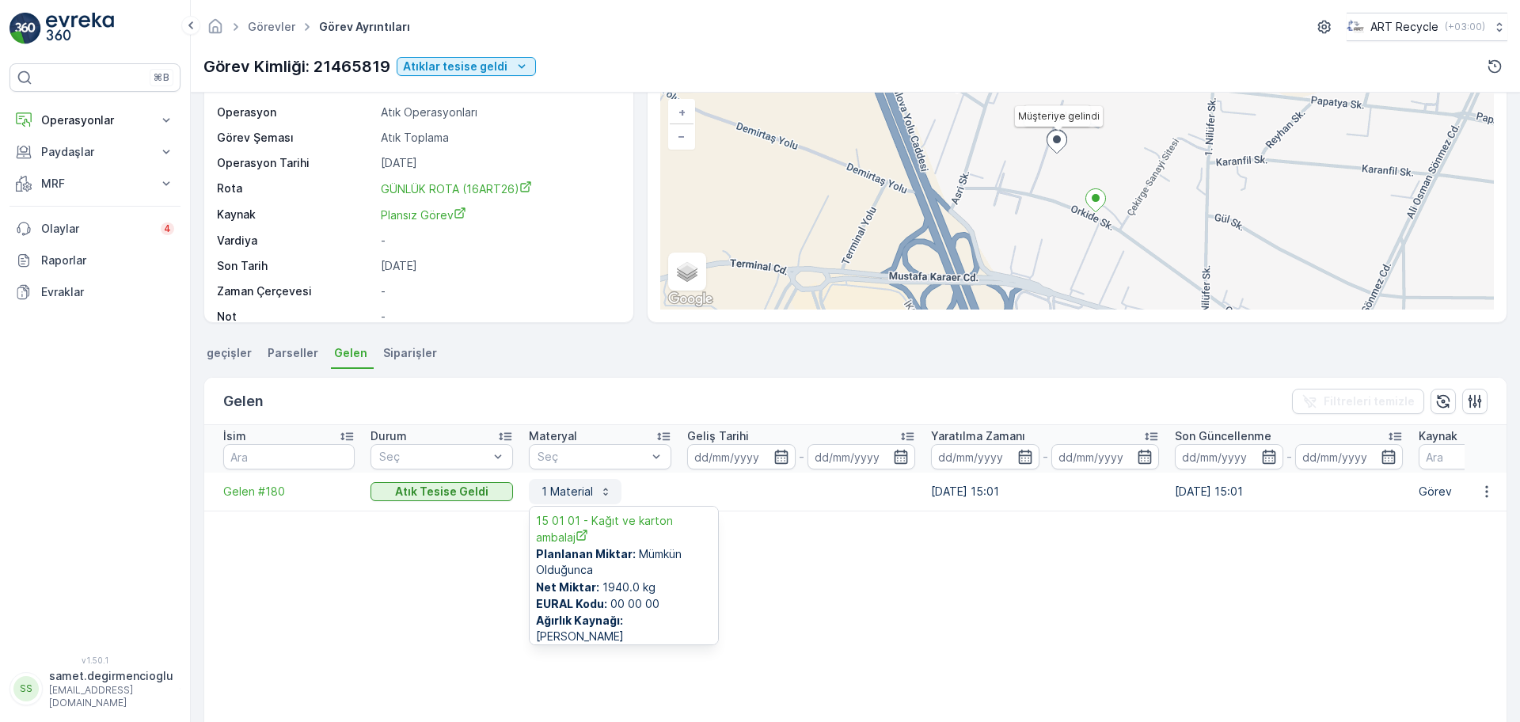
click at [569, 487] on p "1 Material" at bounding box center [565, 492] width 55 height 16
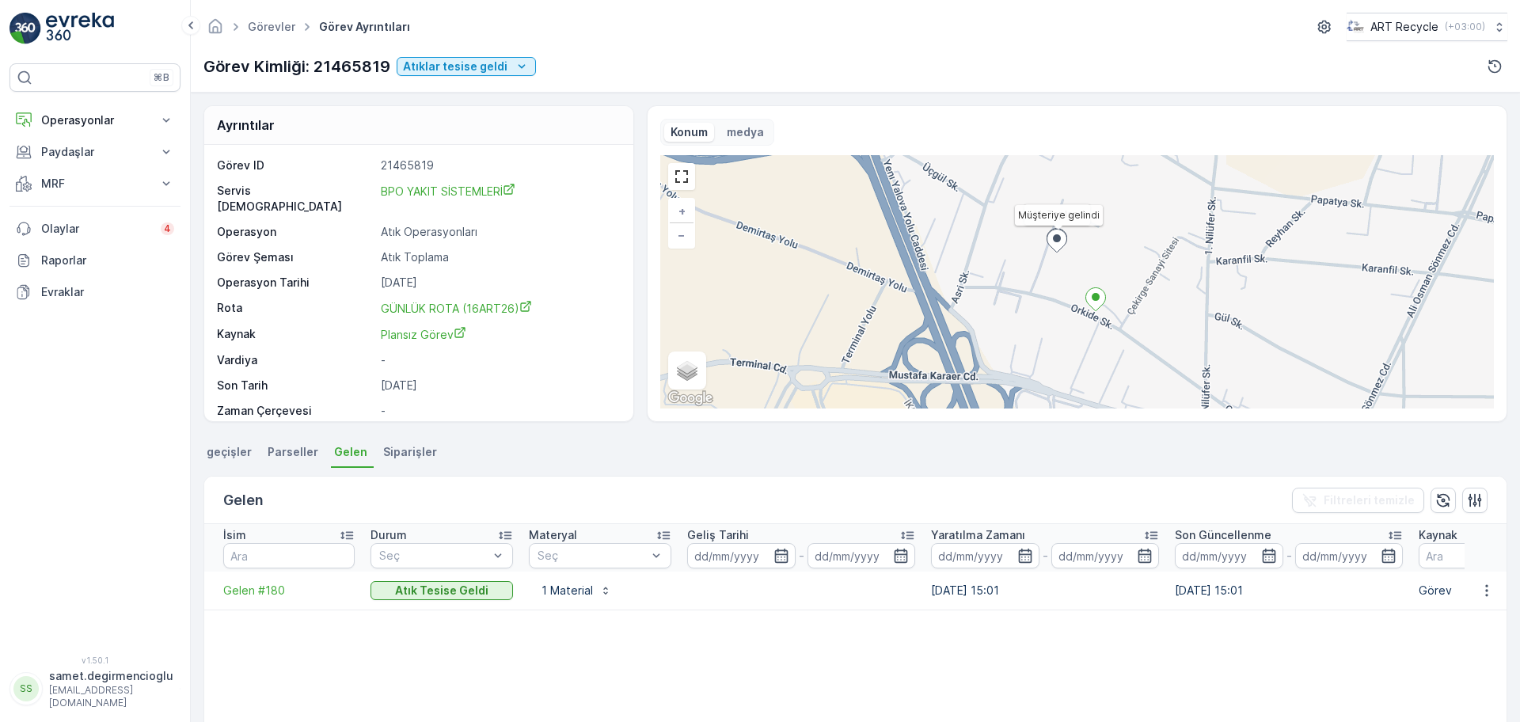
click at [450, 55] on div "Görev Kimliği: 21465819 Atıklar tesise geldi" at bounding box center [369, 67] width 333 height 24
click at [450, 59] on p "Atıklar tesise geldi" at bounding box center [455, 67] width 105 height 16
click at [820, 69] on div "Görev Kimliği: 21465819 Atıklar tesise geldi" at bounding box center [855, 66] width 1304 height 25
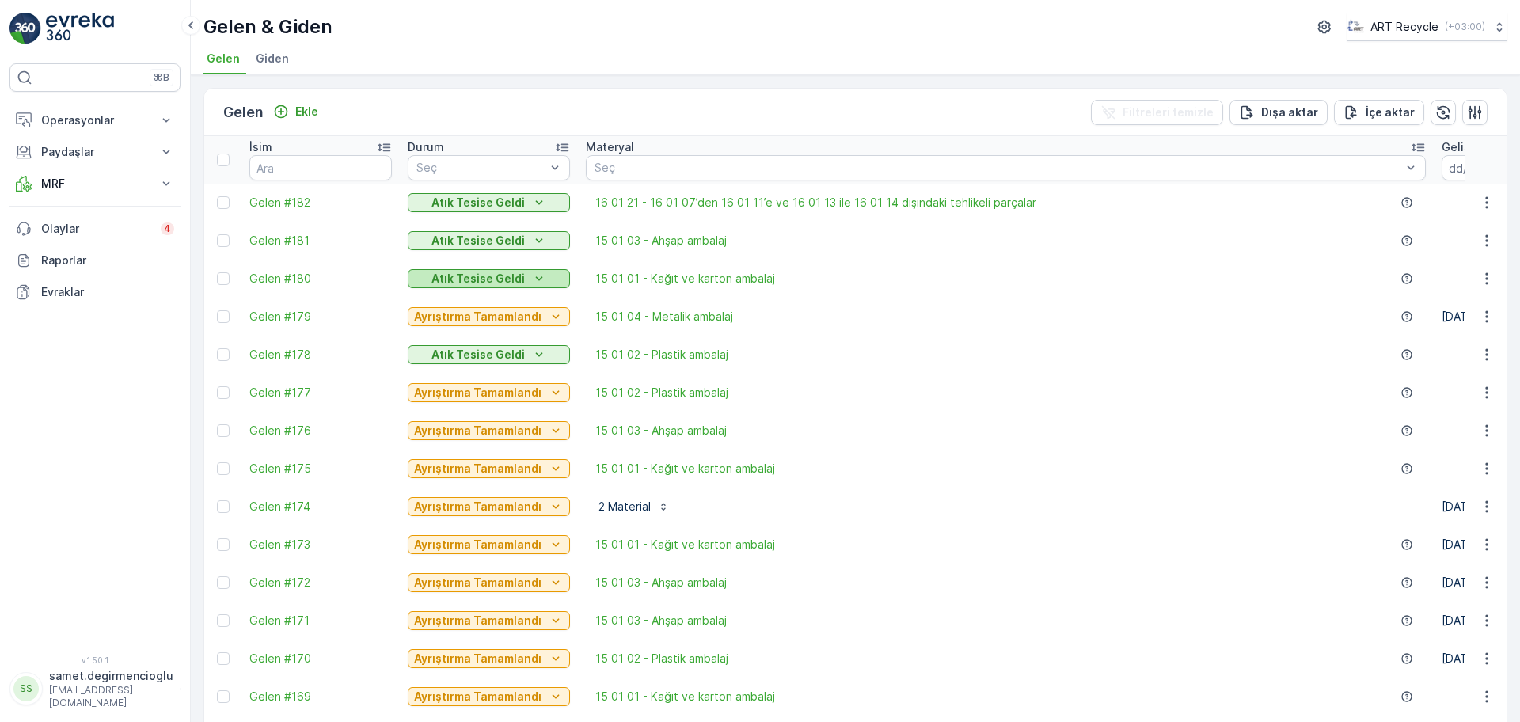
click at [499, 282] on p "Atık Tesise Geldi" at bounding box center [477, 279] width 93 height 16
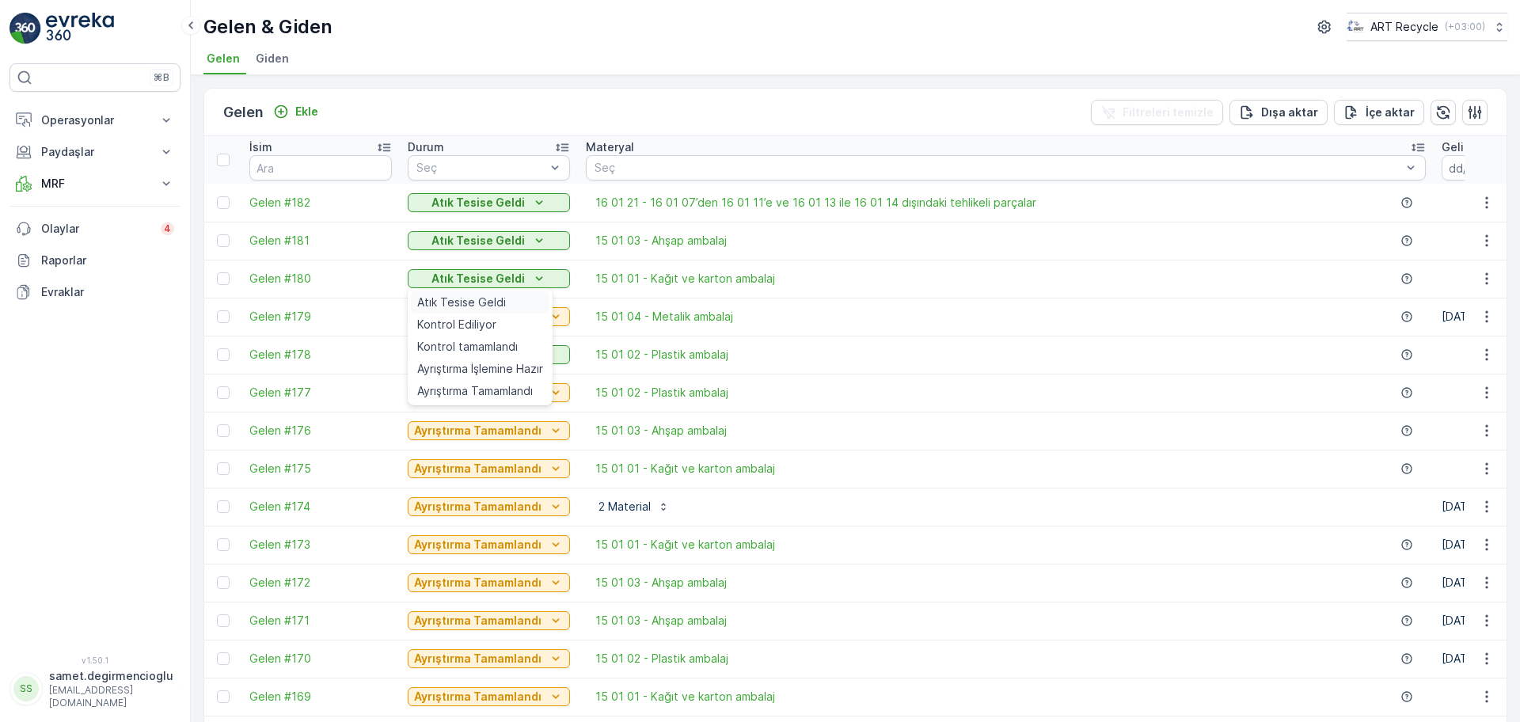
click at [478, 298] on span "Atık Tesise Geldi" at bounding box center [461, 303] width 89 height 16
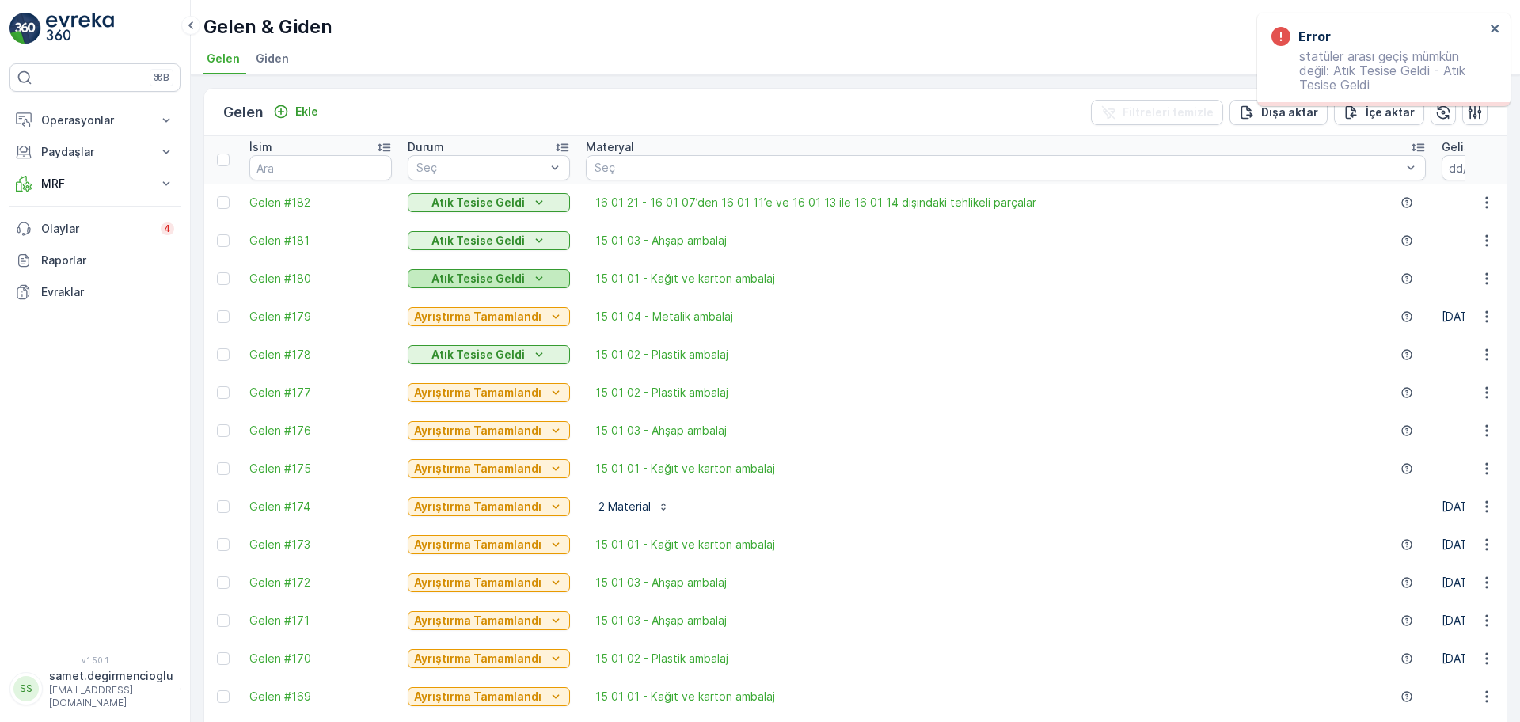
click at [488, 283] on p "Atık Tesise Geldi" at bounding box center [477, 279] width 93 height 16
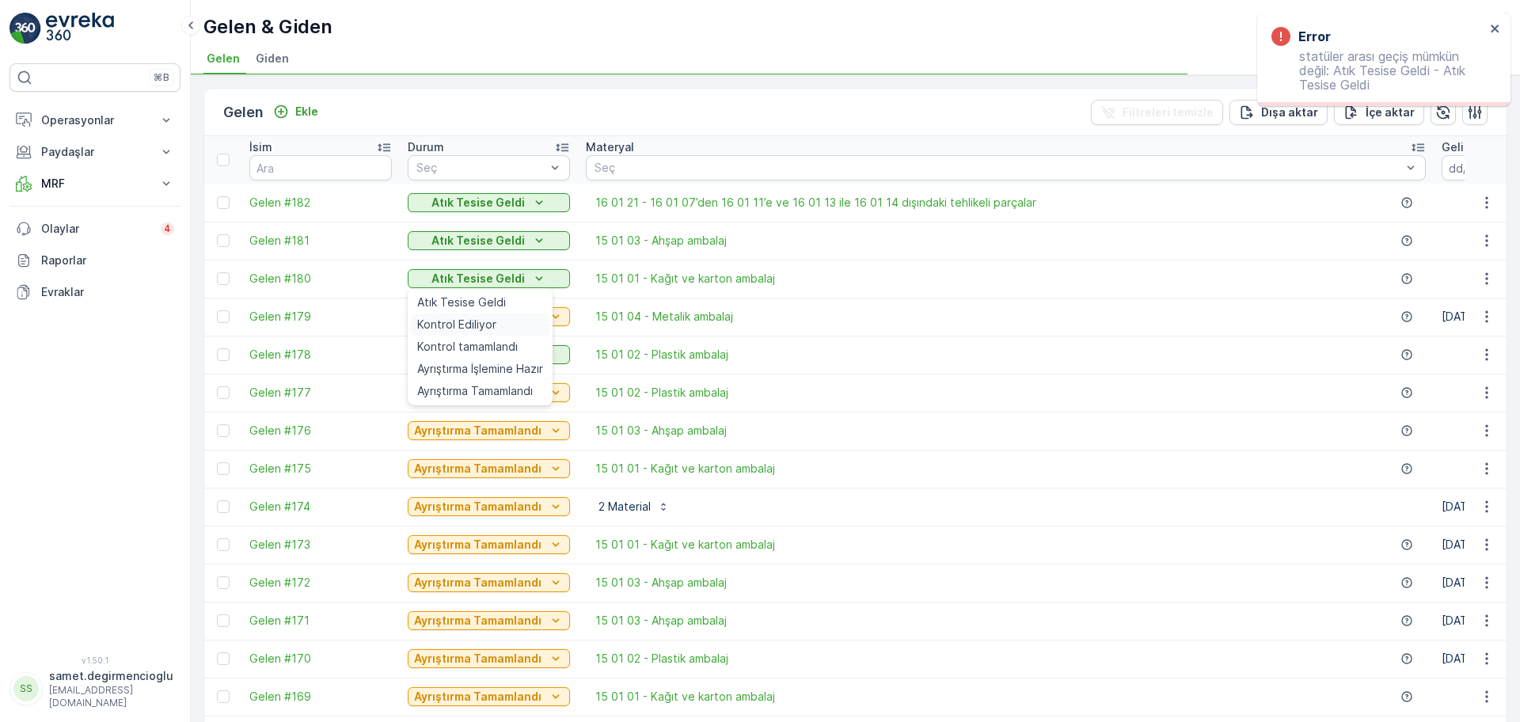
click at [477, 327] on span "Kontrol Ediliyor" at bounding box center [456, 325] width 79 height 16
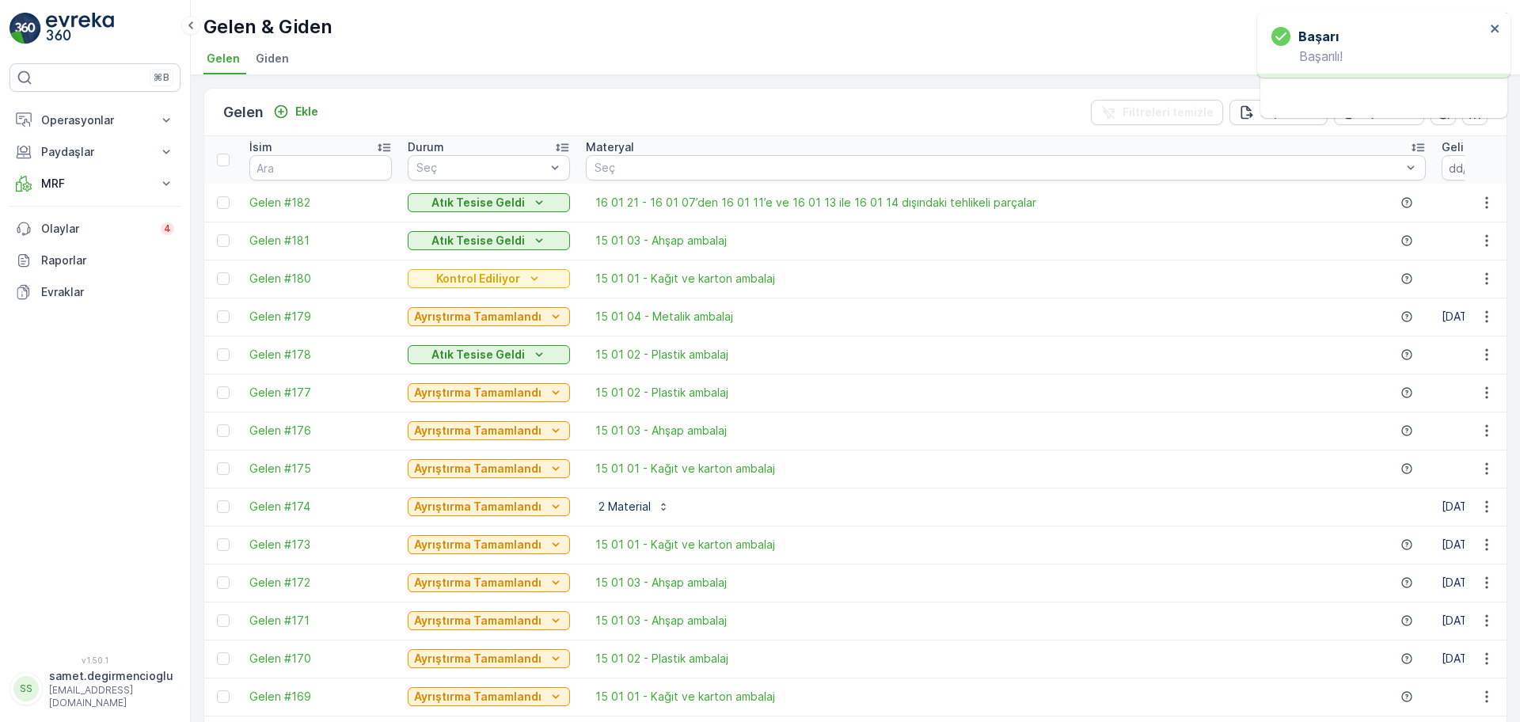
click at [487, 276] on p "Kontrol Ediliyor" at bounding box center [478, 279] width 84 height 16
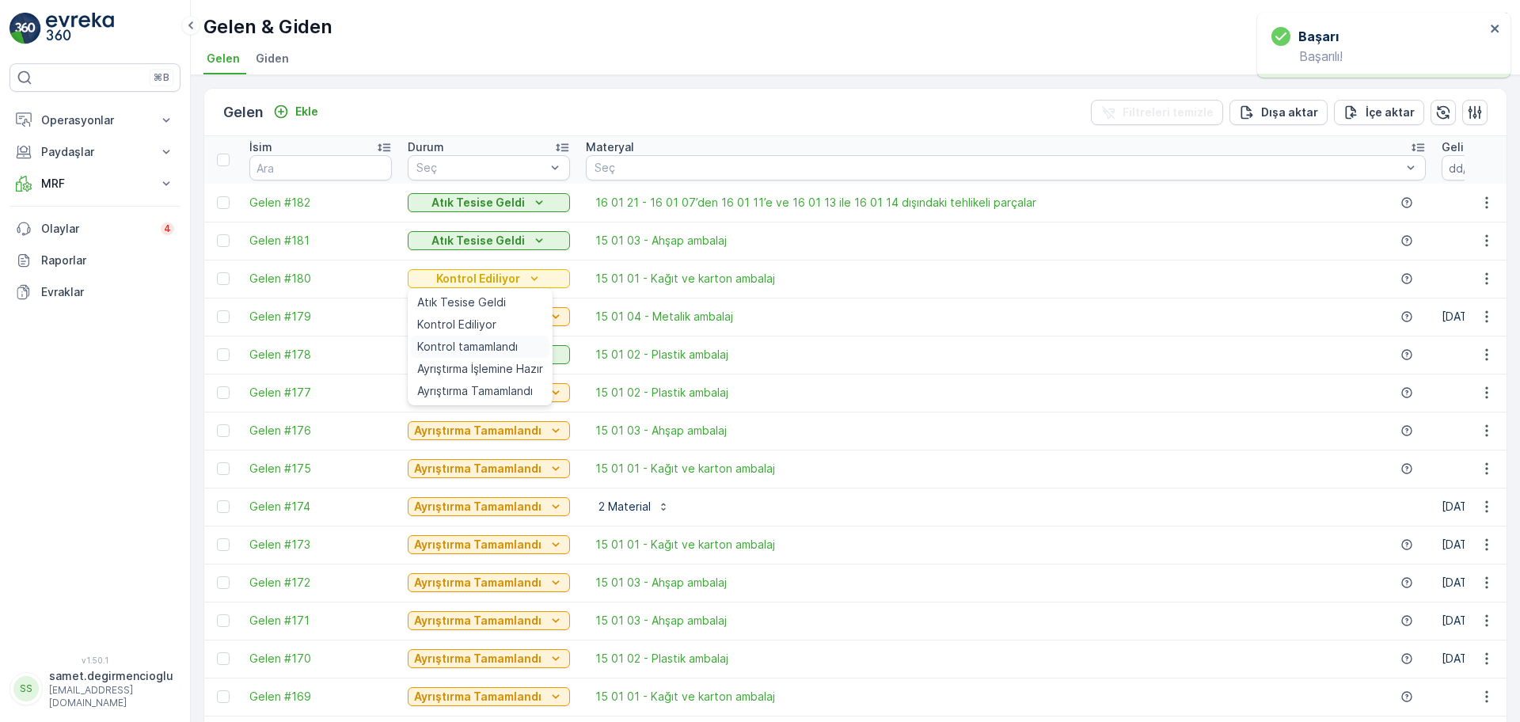
click at [464, 345] on span "Kontrol tamamlandı" at bounding box center [467, 347] width 101 height 16
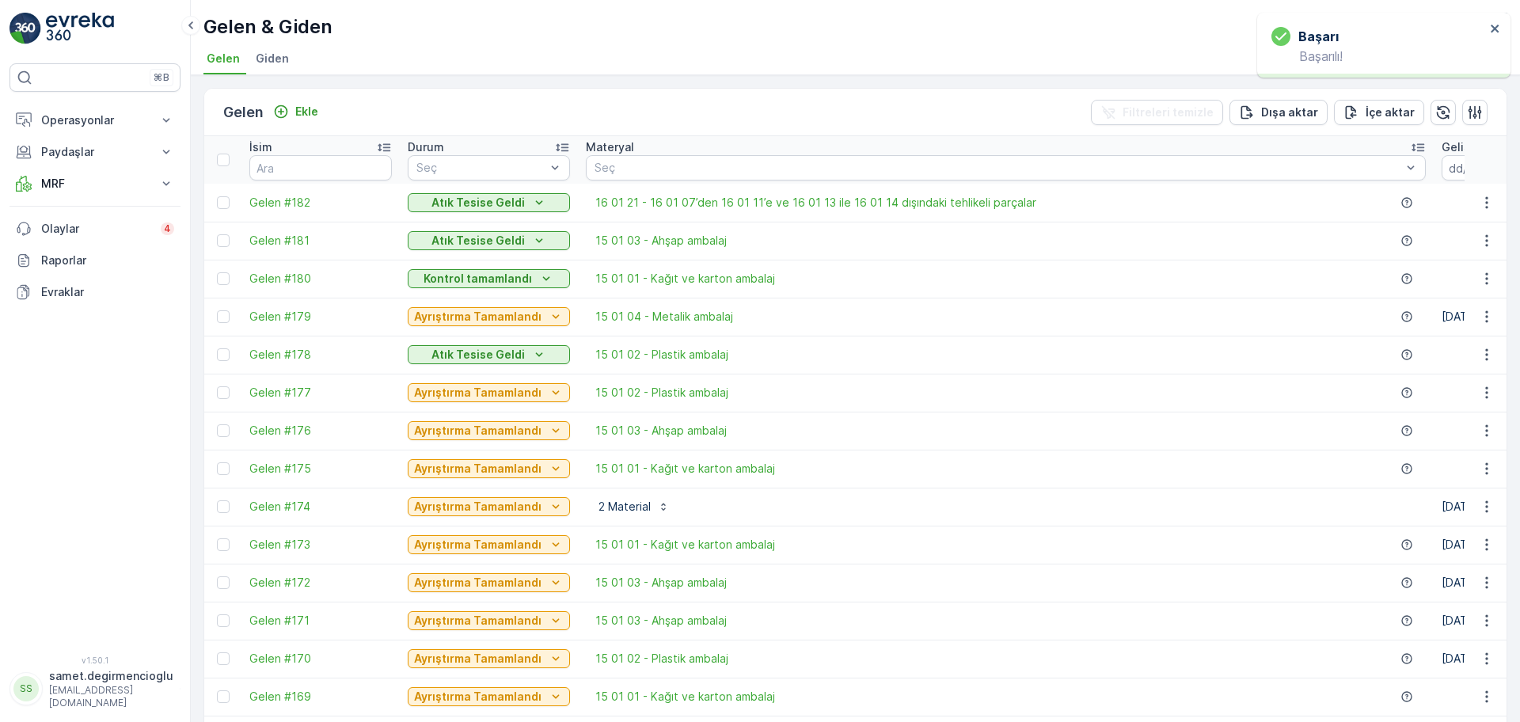
click at [500, 276] on p "Kontrol tamamlandı" at bounding box center [478, 279] width 108 height 16
click at [485, 374] on span "Ayrıştırma İşlemine Hazır" at bounding box center [480, 369] width 126 height 16
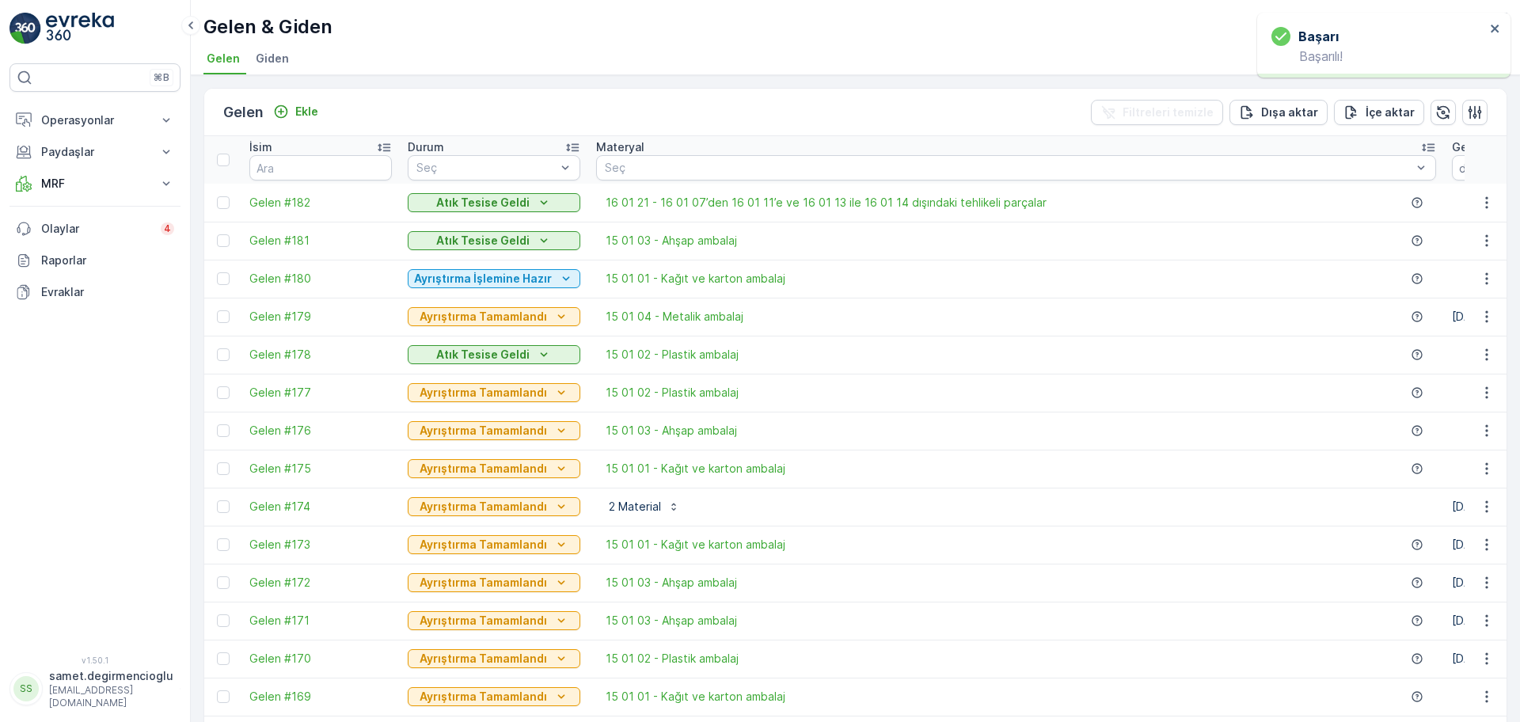
click at [488, 276] on p "Ayrıştırma İşlemine Hazır" at bounding box center [483, 279] width 138 height 16
click at [466, 393] on span "Ayrıştırma Tamamlandı" at bounding box center [475, 391] width 116 height 16
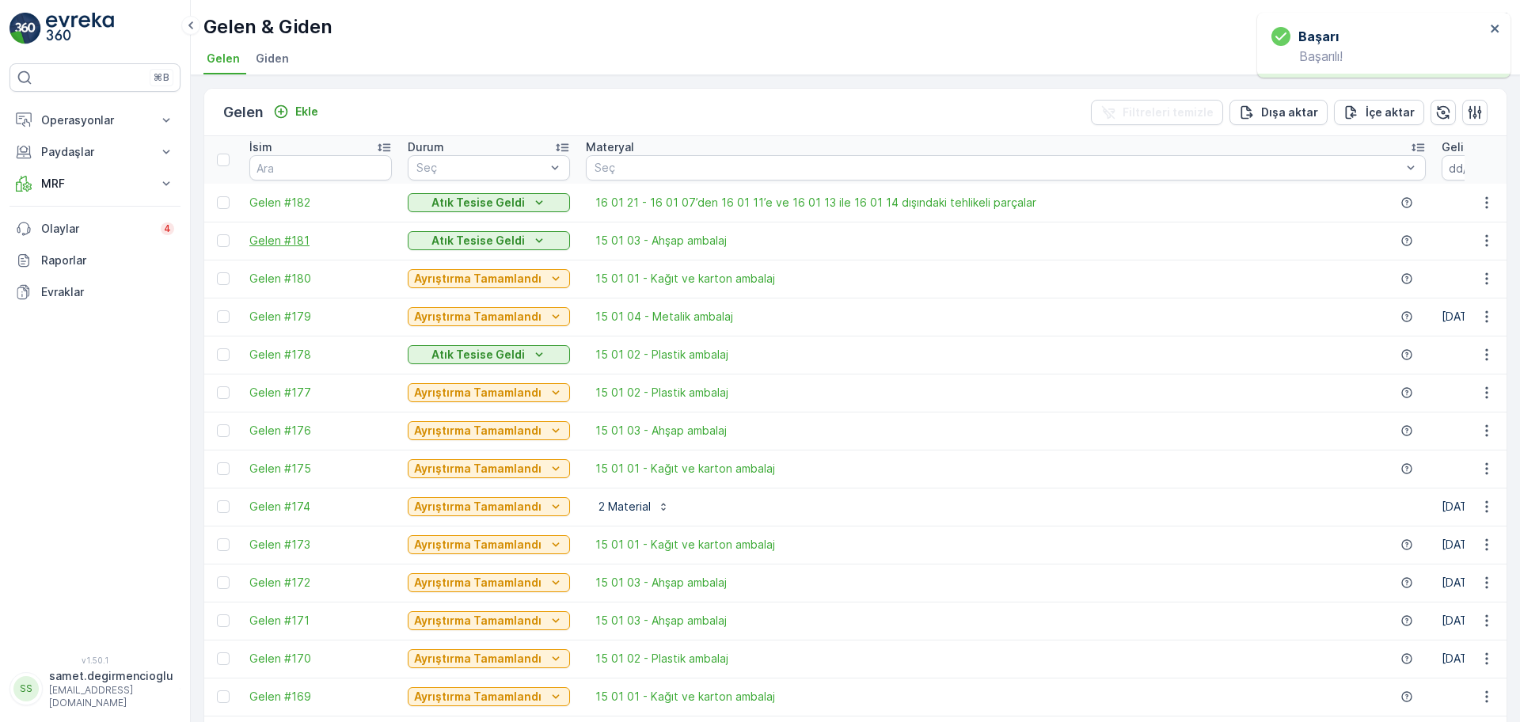
click at [290, 240] on span "Gelen #181" at bounding box center [320, 241] width 143 height 16
click at [432, 238] on p "Atık Tesise Geldi" at bounding box center [477, 241] width 93 height 16
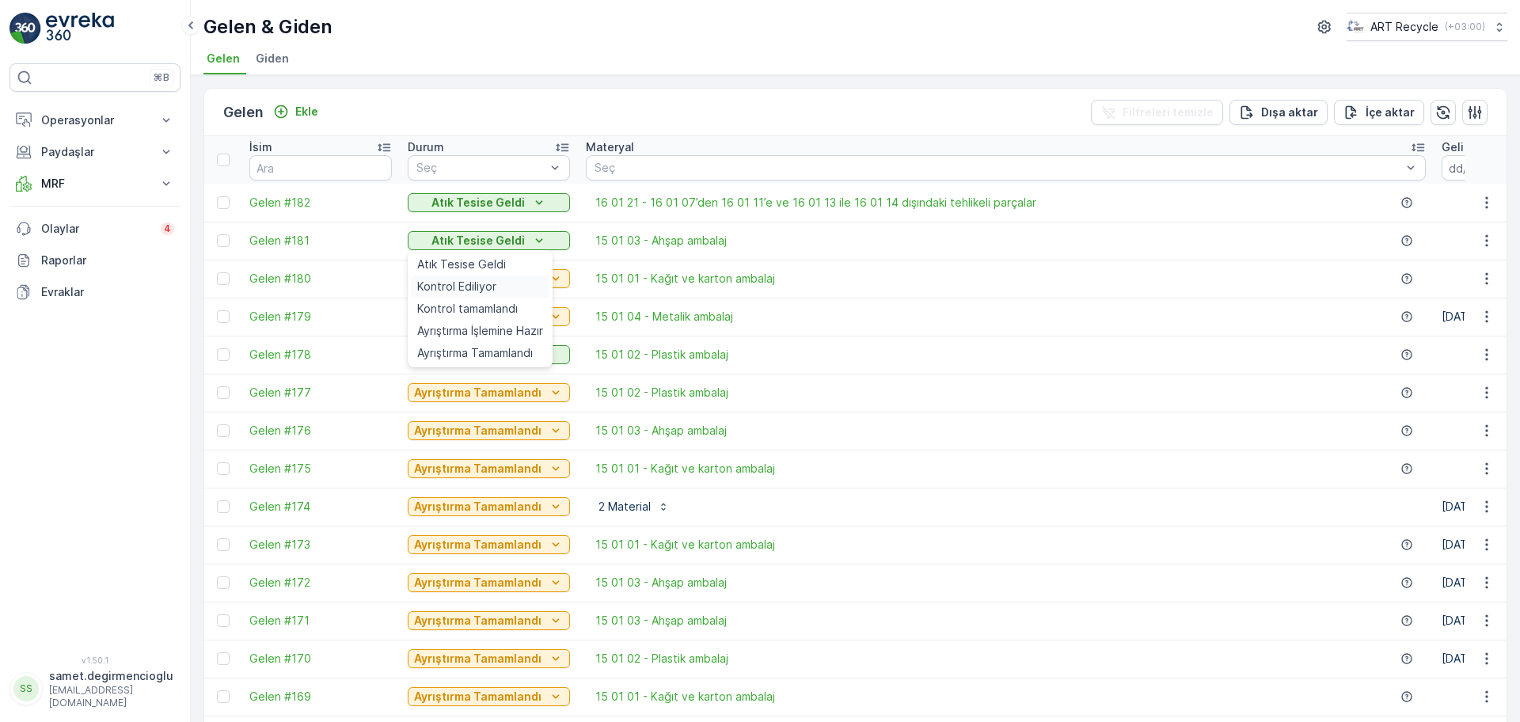
click at [453, 284] on span "Kontrol Ediliyor" at bounding box center [456, 287] width 79 height 16
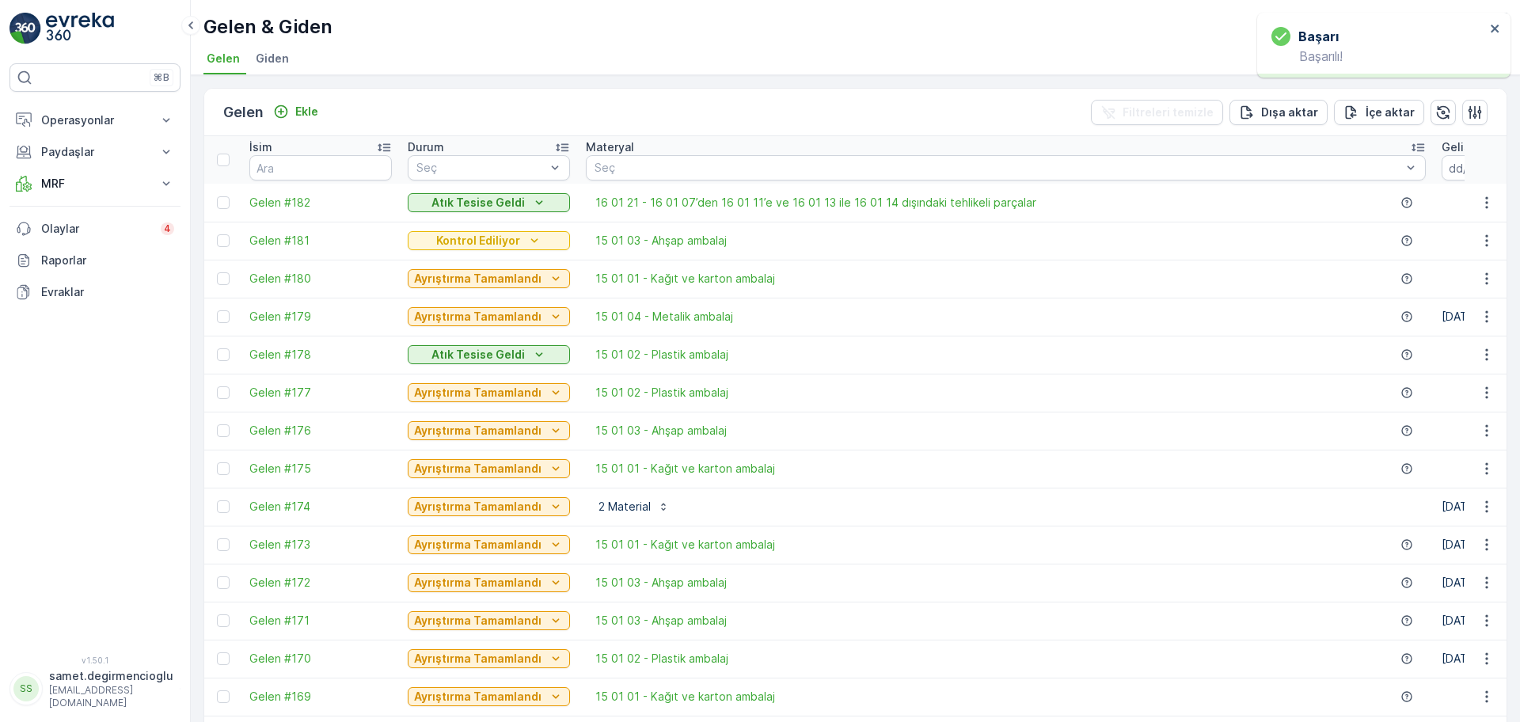
click at [462, 242] on p "Kontrol Ediliyor" at bounding box center [478, 241] width 84 height 16
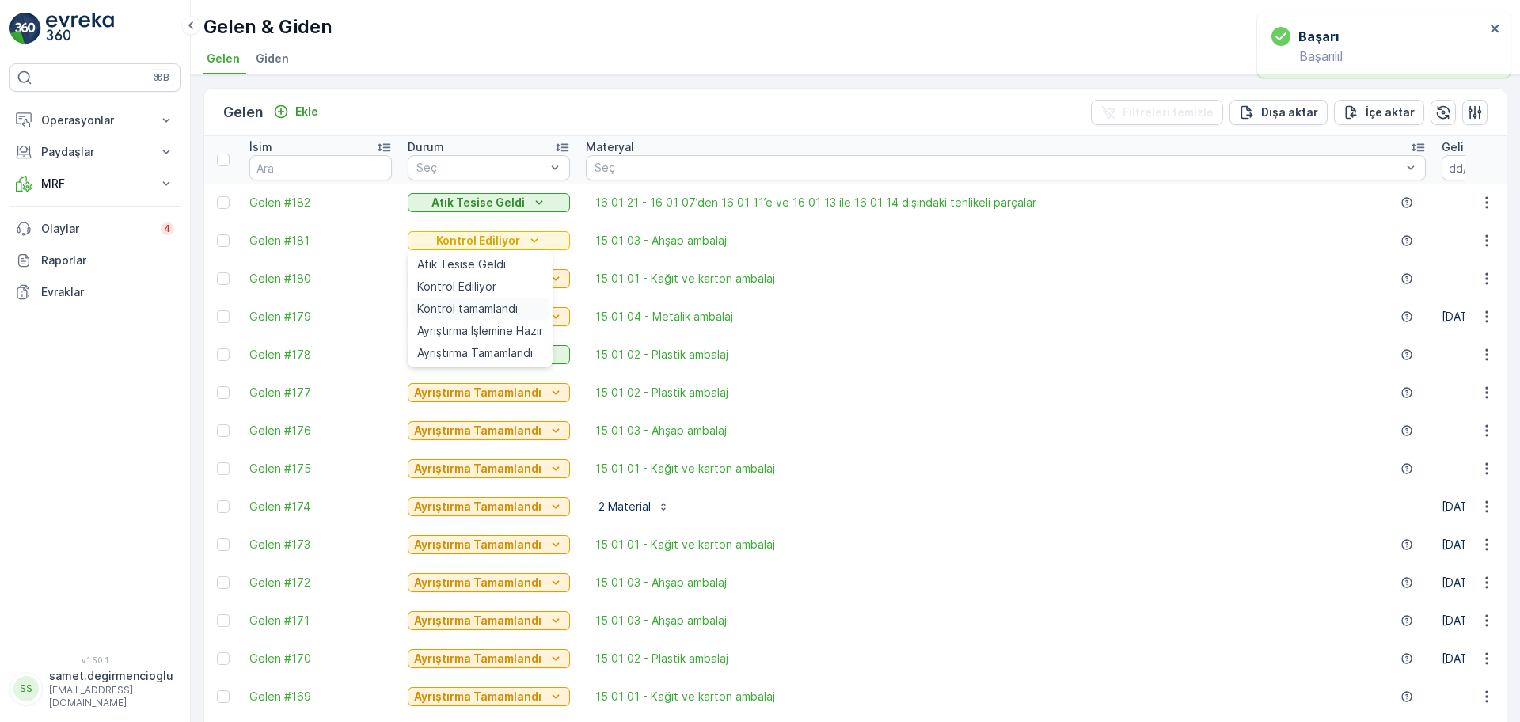
click at [458, 305] on span "Kontrol tamamlandı" at bounding box center [467, 309] width 101 height 16
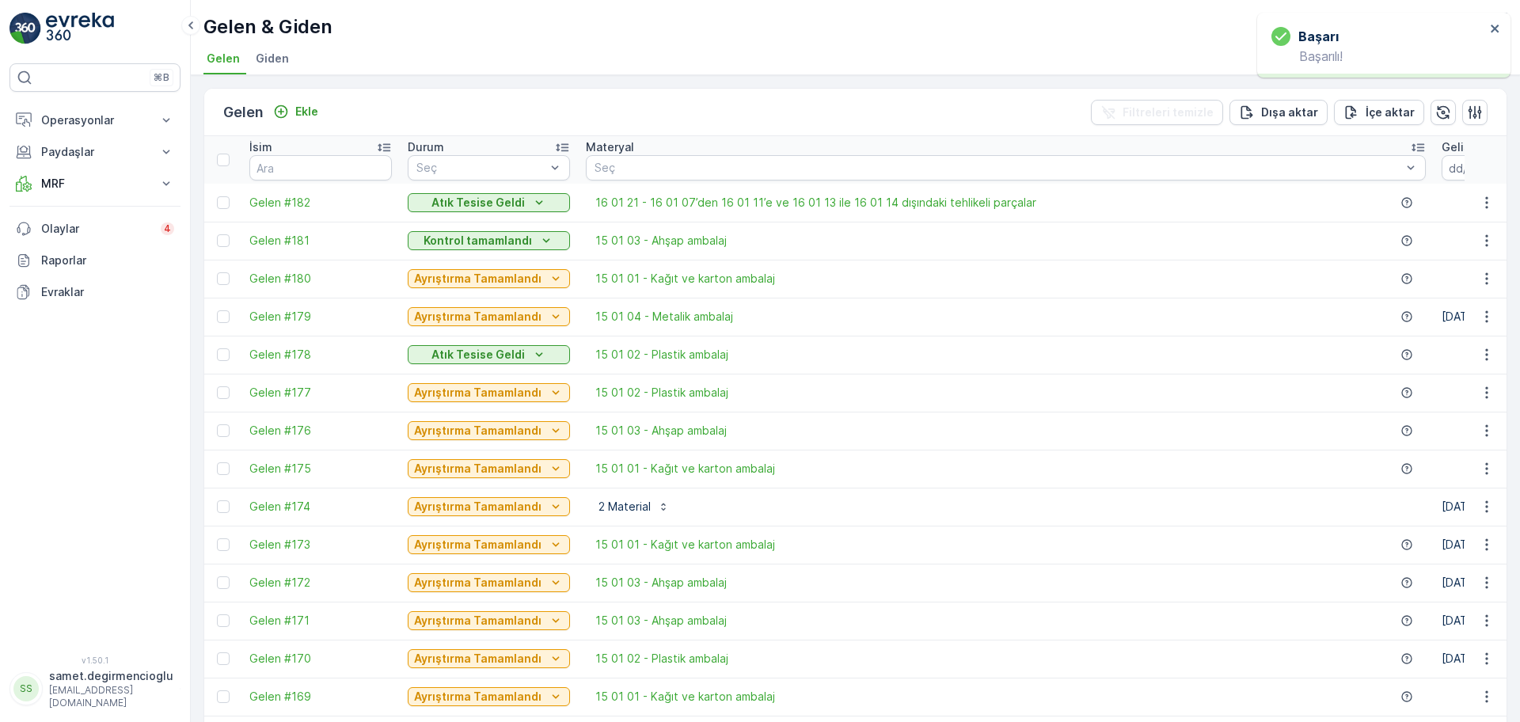
click at [466, 235] on p "Kontrol tamamlandı" at bounding box center [478, 241] width 108 height 16
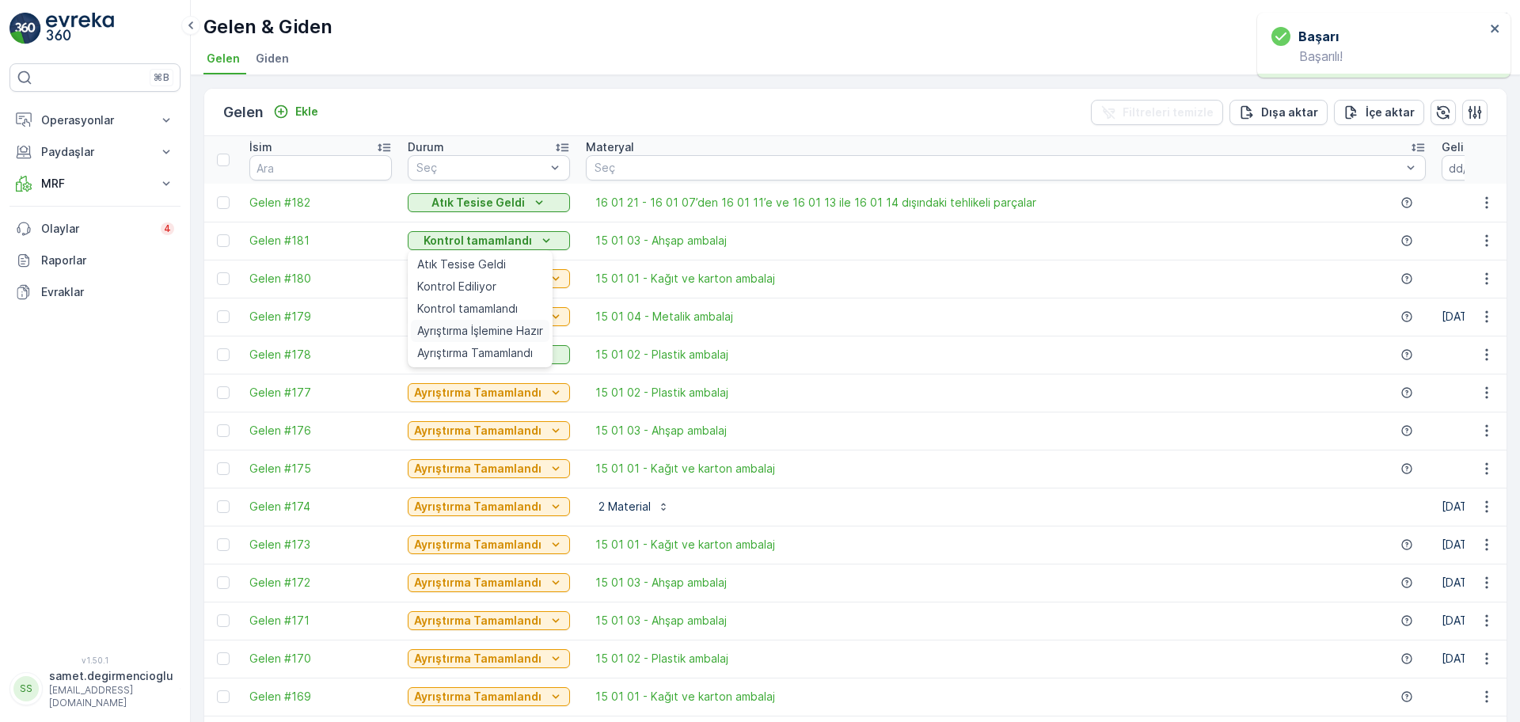
click at [463, 332] on span "Ayrıştırma İşlemine Hazır" at bounding box center [480, 331] width 126 height 16
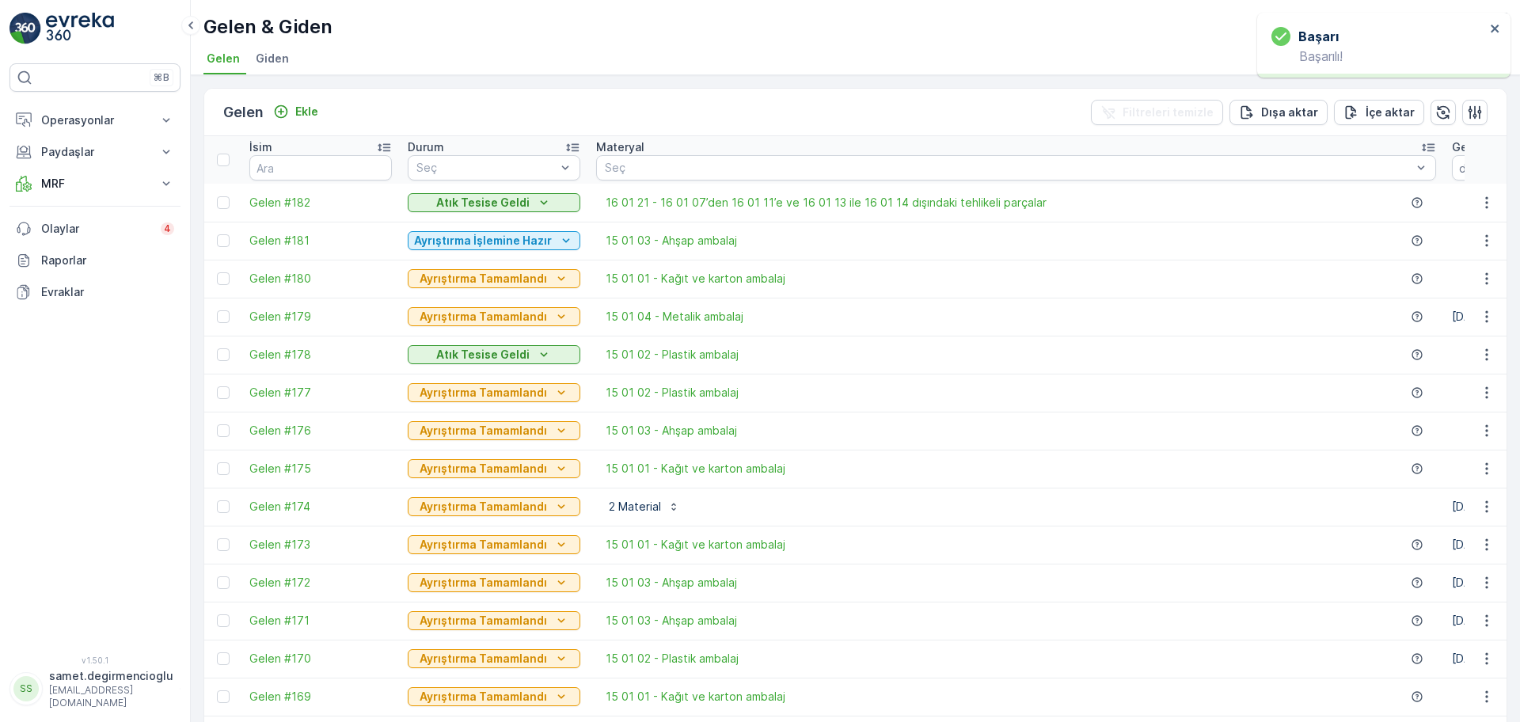
click at [481, 233] on p "Ayrıştırma İşlemine Hazır" at bounding box center [483, 241] width 138 height 16
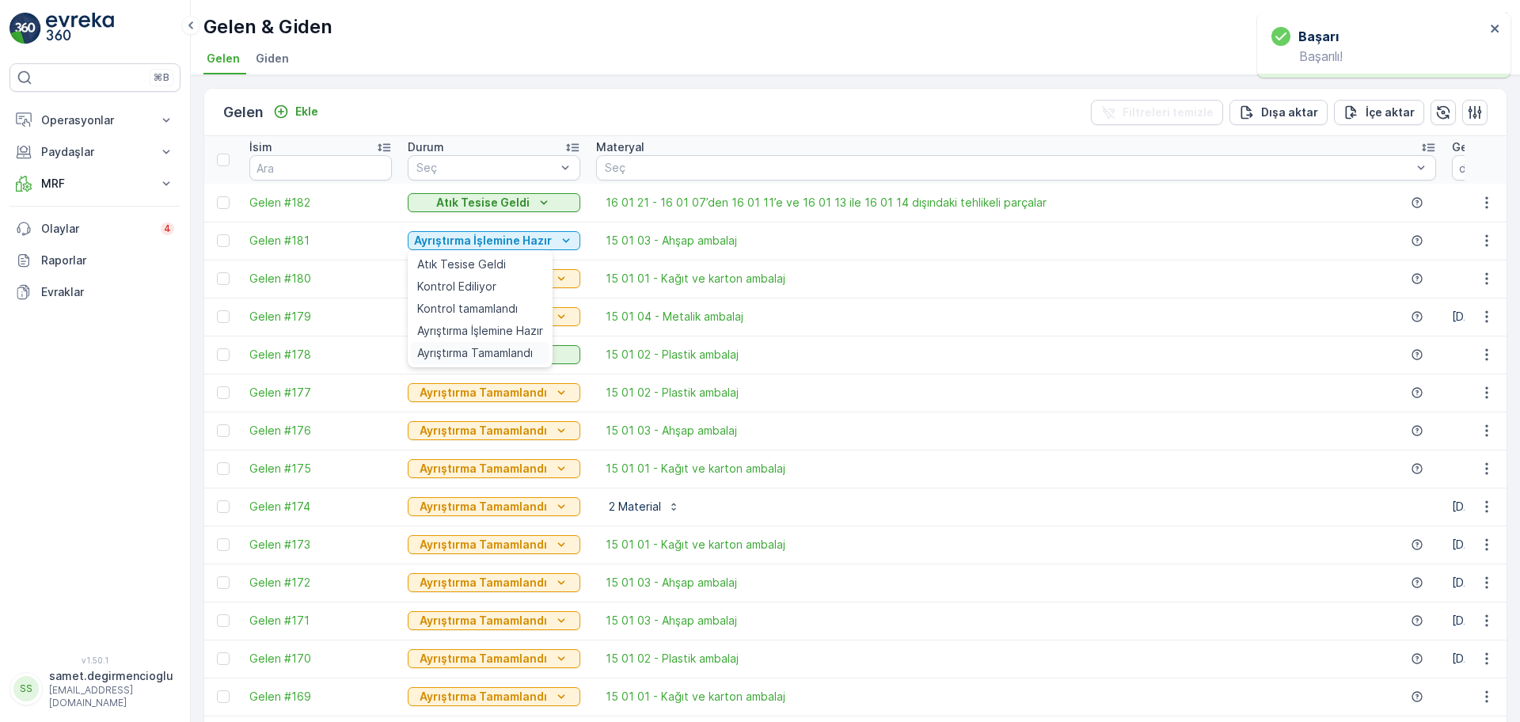
click at [451, 347] on span "Ayrıştırma Tamamlandı" at bounding box center [475, 353] width 116 height 16
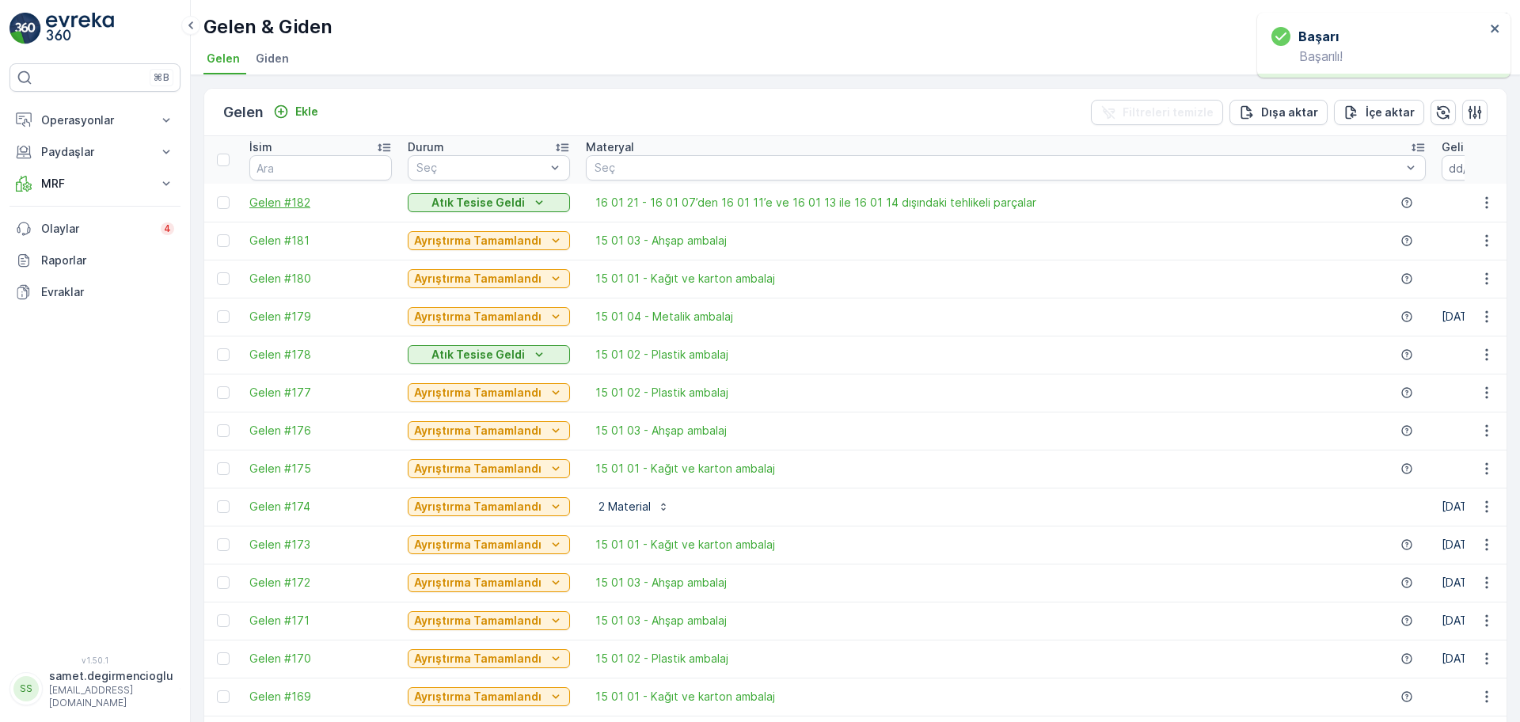
click at [284, 201] on span "Gelen #182" at bounding box center [320, 203] width 143 height 16
click at [434, 199] on p "Atık Tesise Geldi" at bounding box center [477, 203] width 93 height 16
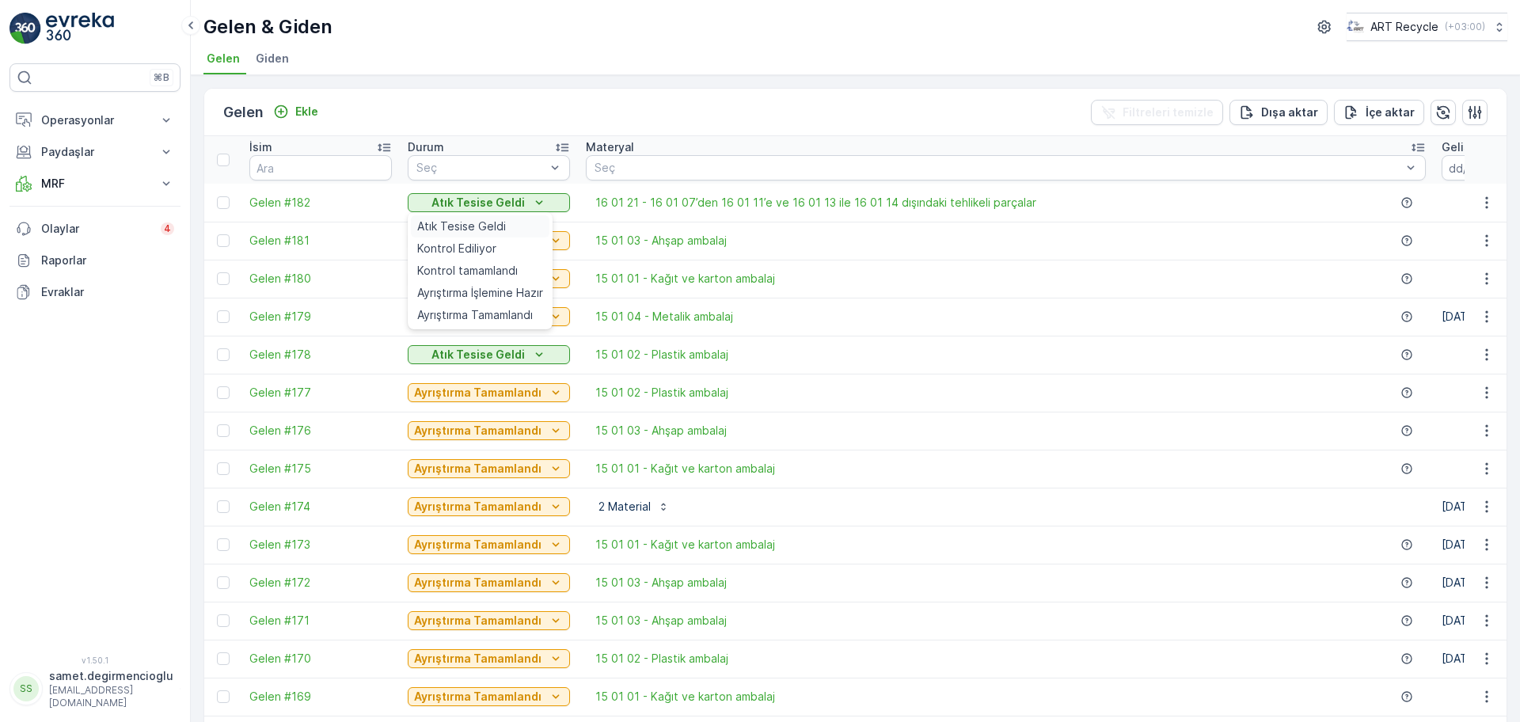
click at [444, 223] on span "Atık Tesise Geldi" at bounding box center [461, 227] width 89 height 16
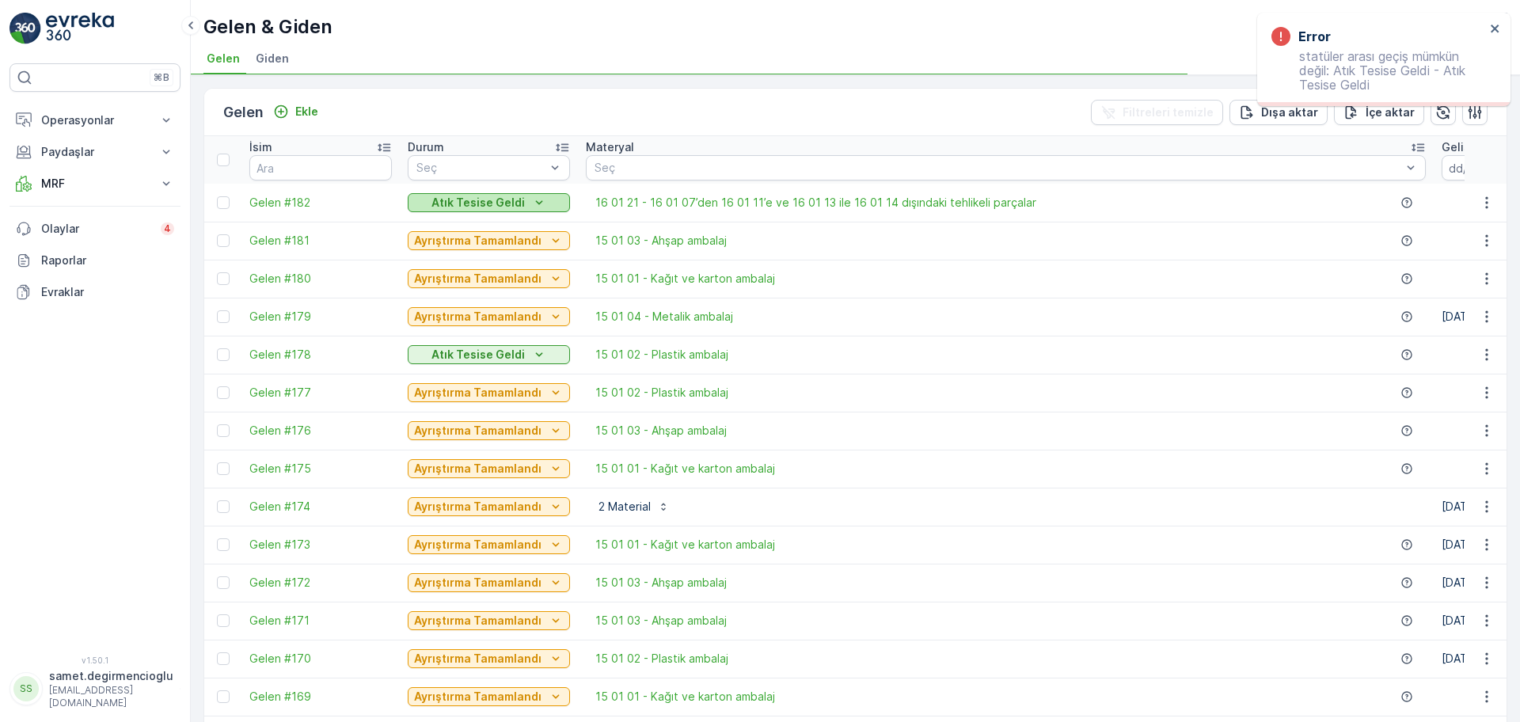
click at [459, 203] on p "Atık Tesise Geldi" at bounding box center [477, 203] width 93 height 16
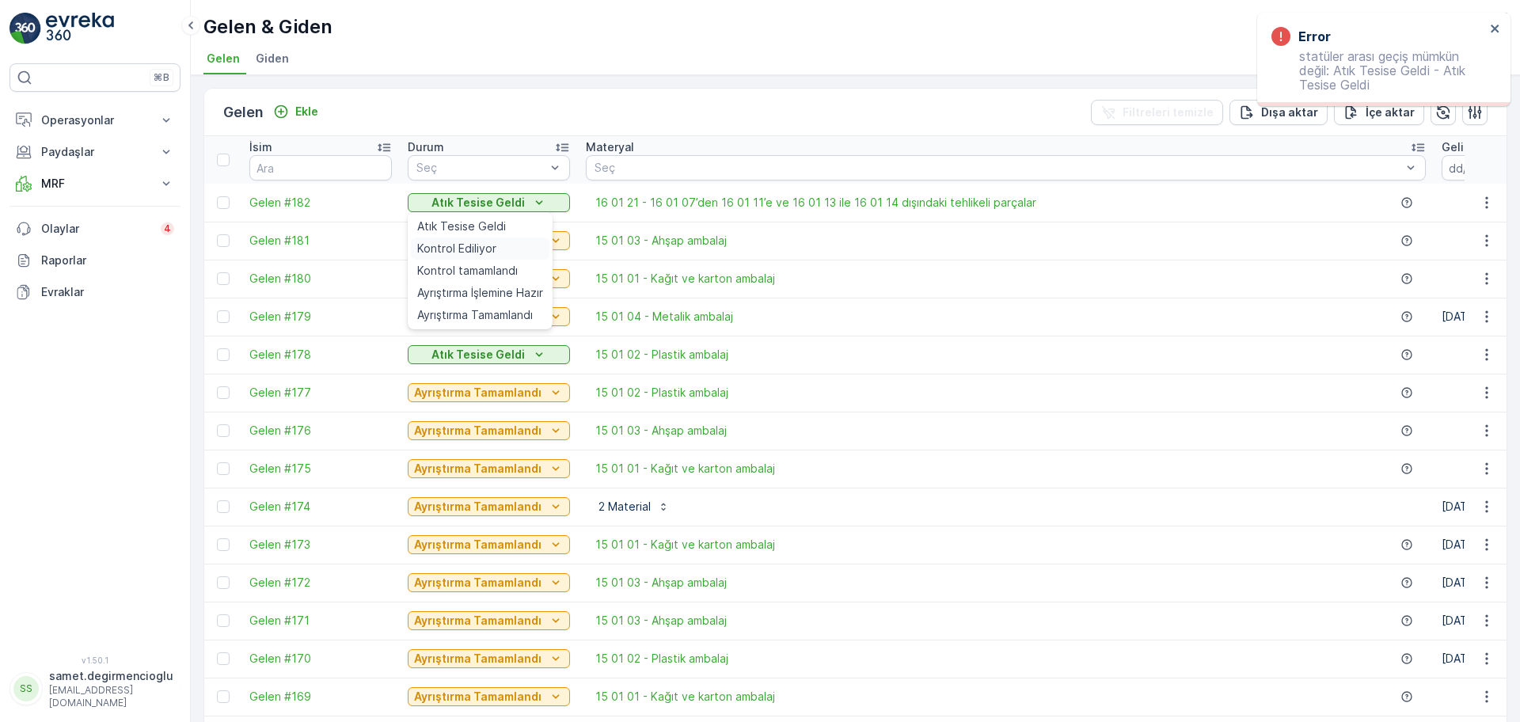
click at [445, 241] on span "Kontrol Ediliyor" at bounding box center [456, 249] width 79 height 16
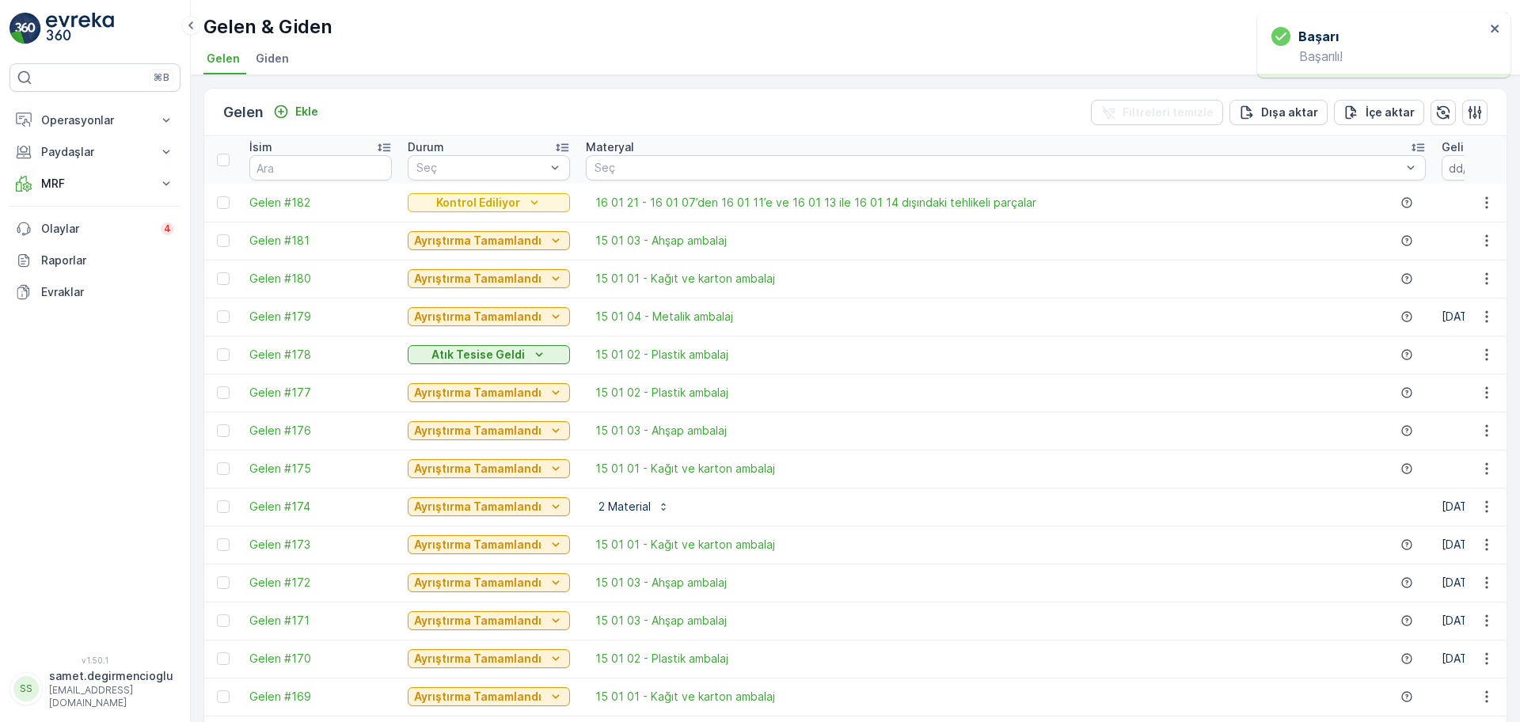
click at [458, 193] on button "Kontrol Ediliyor" at bounding box center [489, 202] width 162 height 19
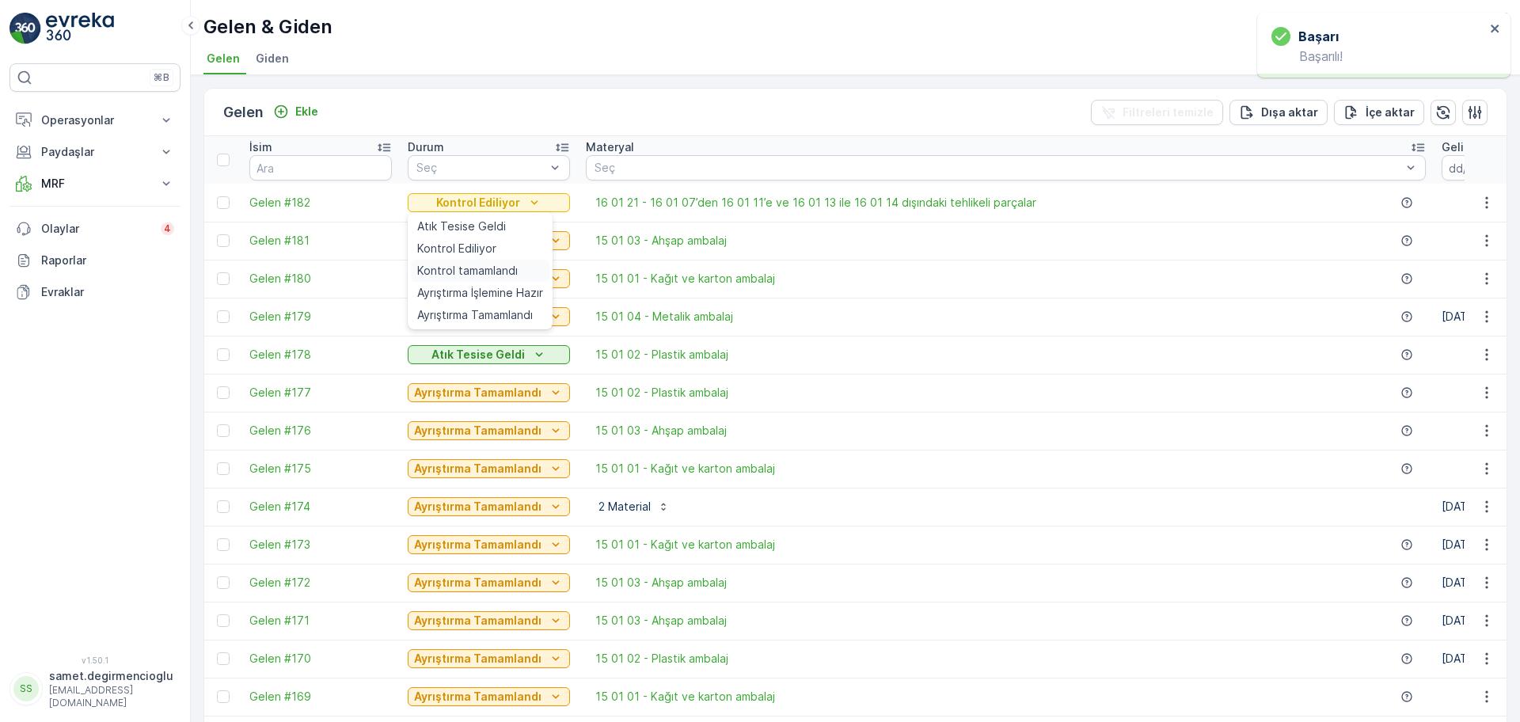
click at [443, 263] on span "Kontrol tamamlandı" at bounding box center [467, 271] width 101 height 16
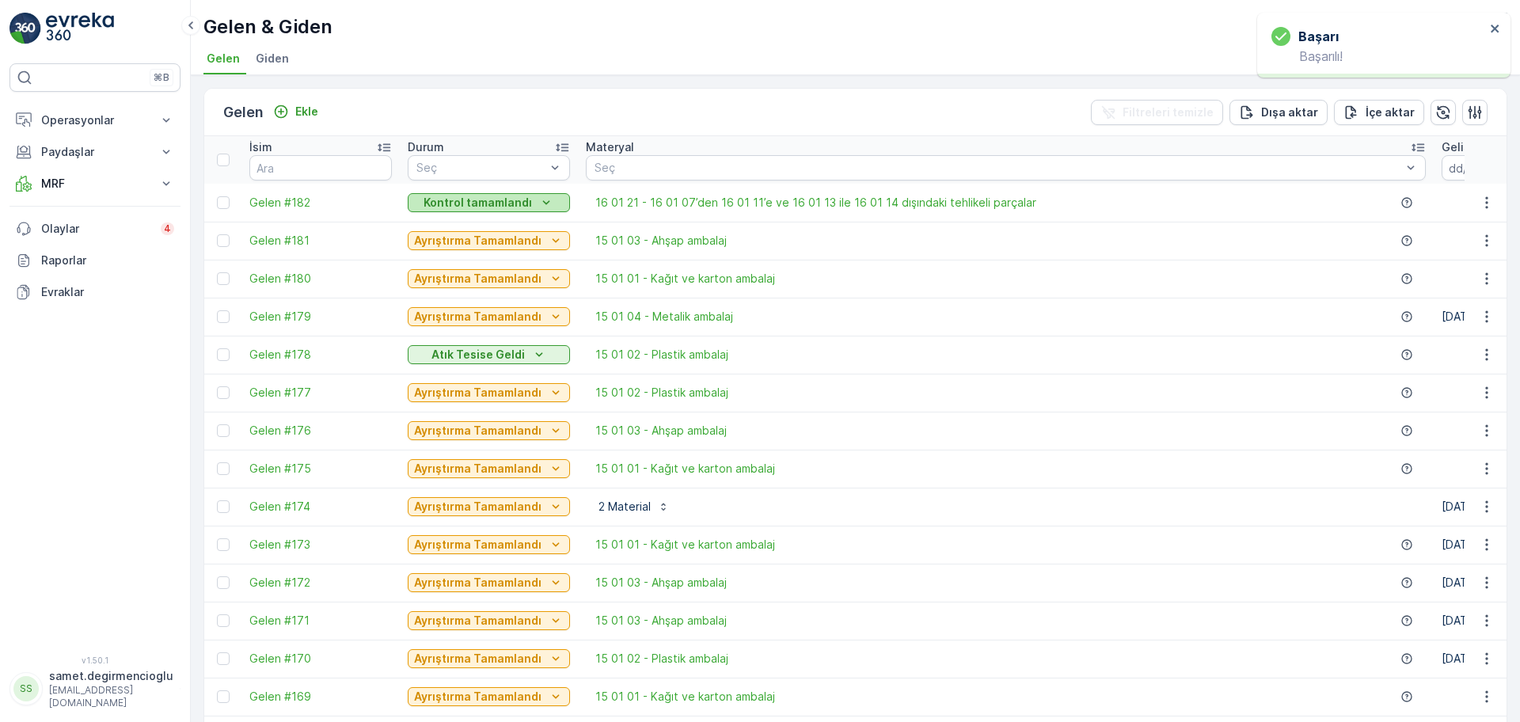
click at [469, 205] on p "Kontrol tamamlandı" at bounding box center [478, 203] width 108 height 16
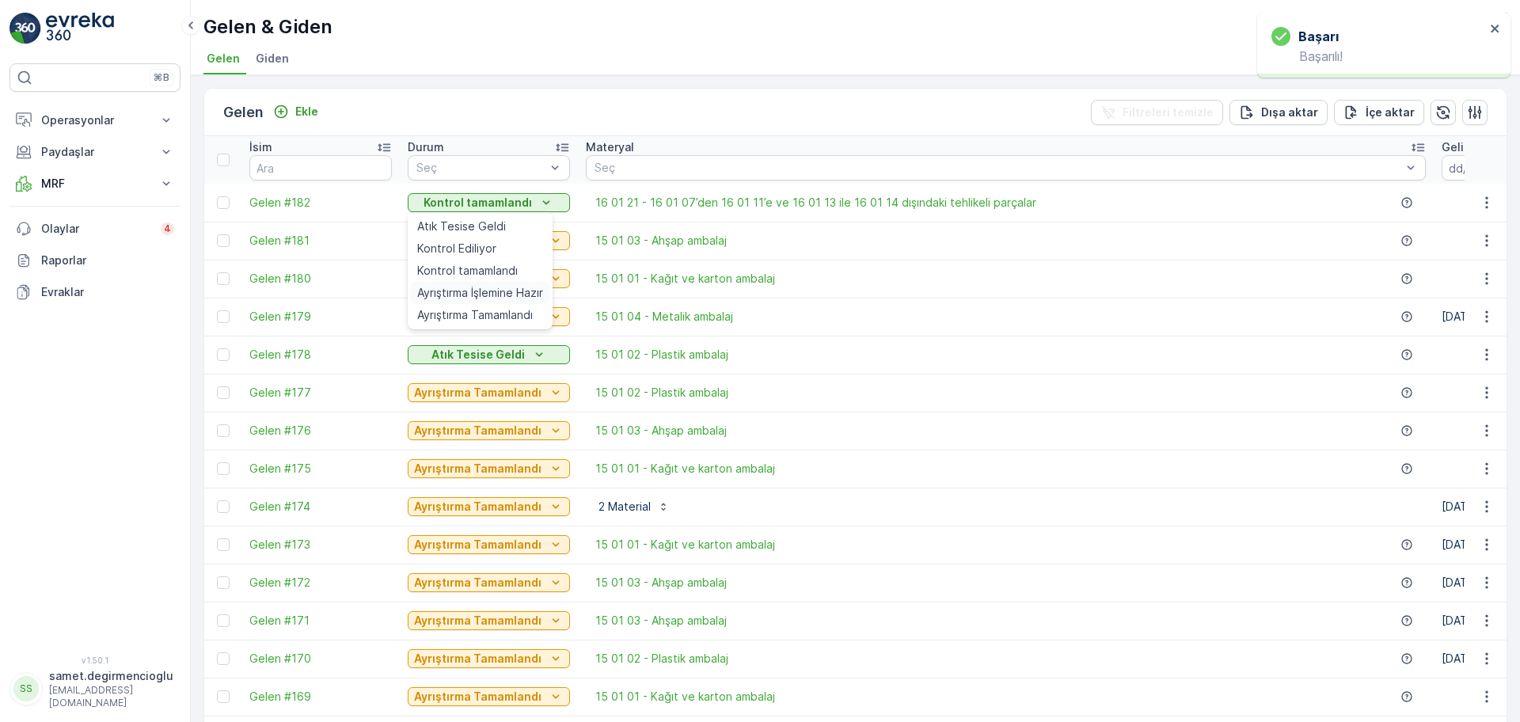
click at [450, 287] on span "Ayrıştırma İşlemine Hazır" at bounding box center [480, 293] width 126 height 16
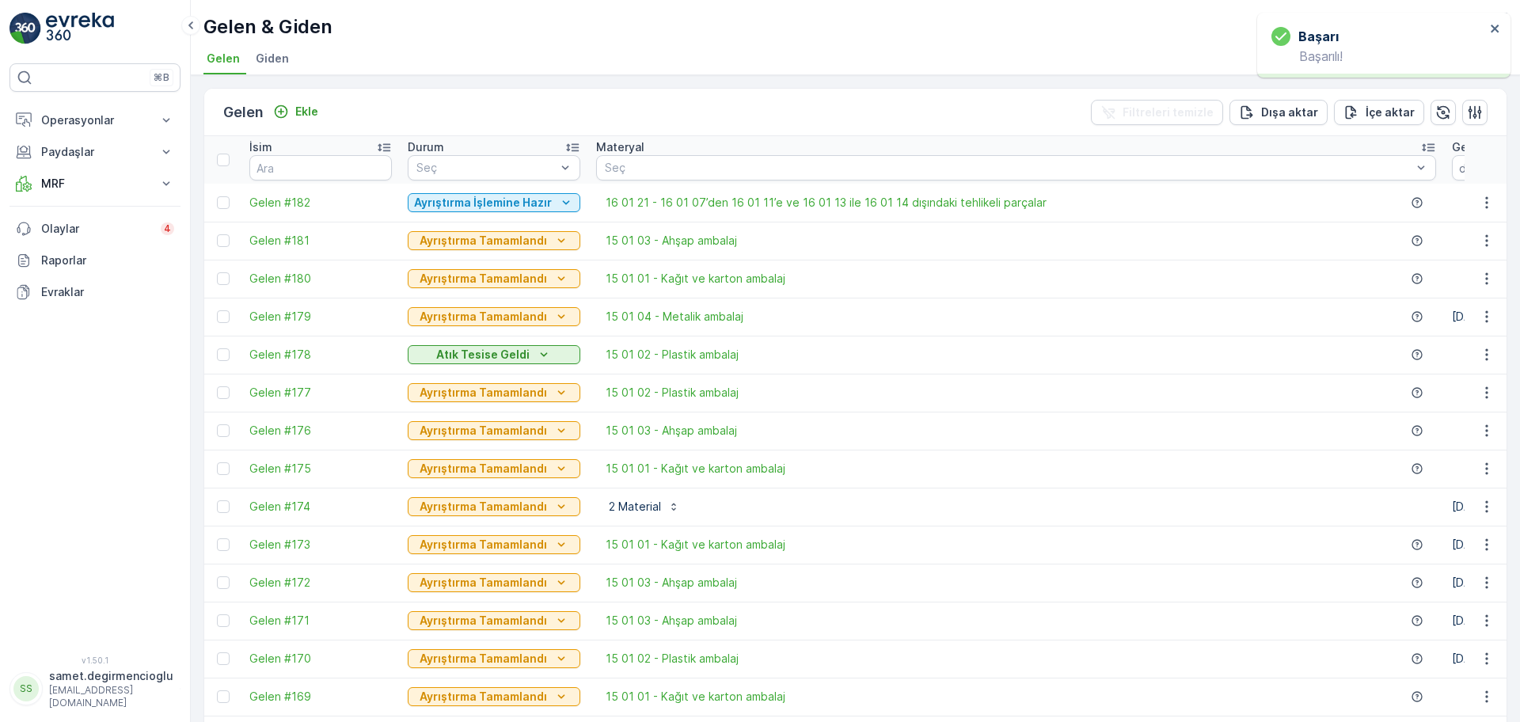
click at [469, 199] on p "Ayrıştırma İşlemine Hazır" at bounding box center [483, 203] width 138 height 16
click at [449, 308] on span "Ayrıştırma Tamamlandı" at bounding box center [475, 315] width 116 height 16
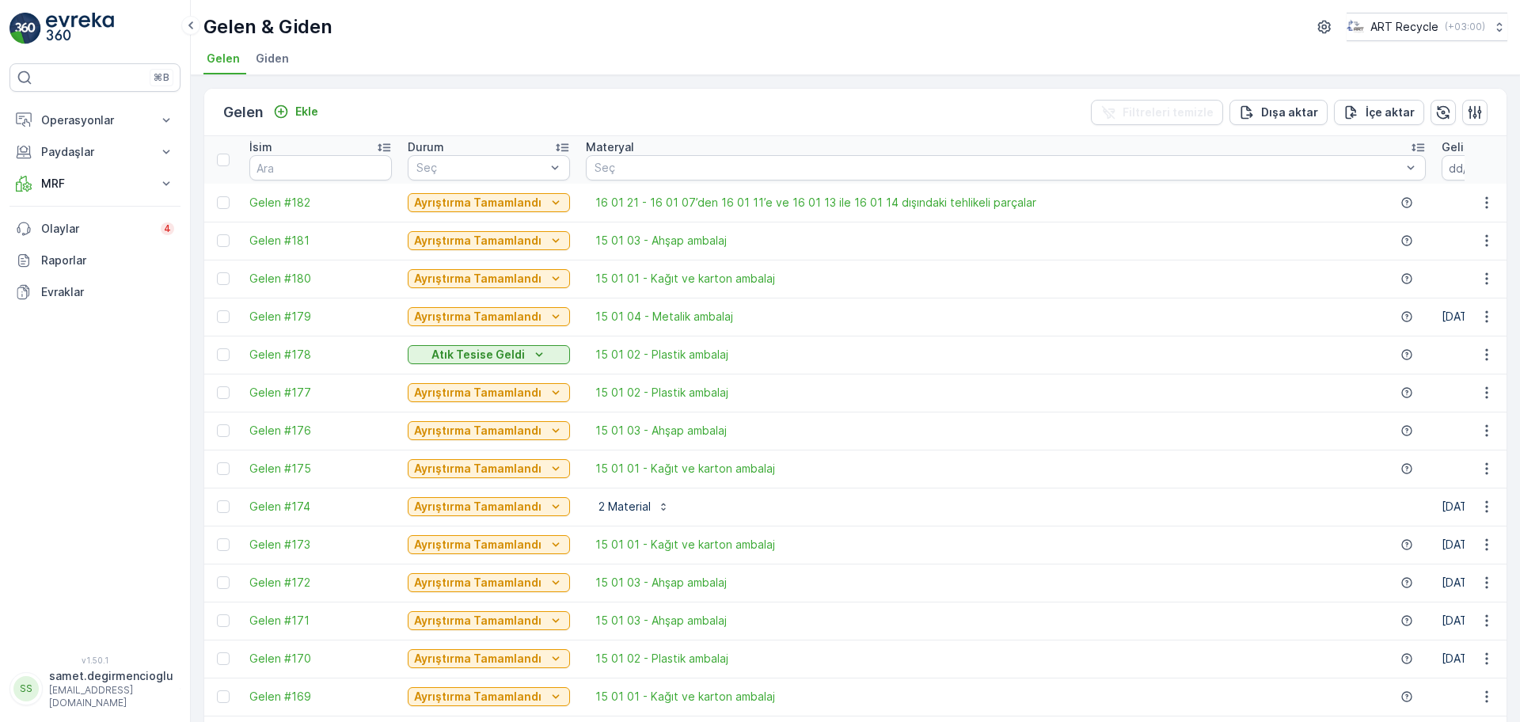
click at [260, 59] on span "Giden" at bounding box center [272, 59] width 33 height 16
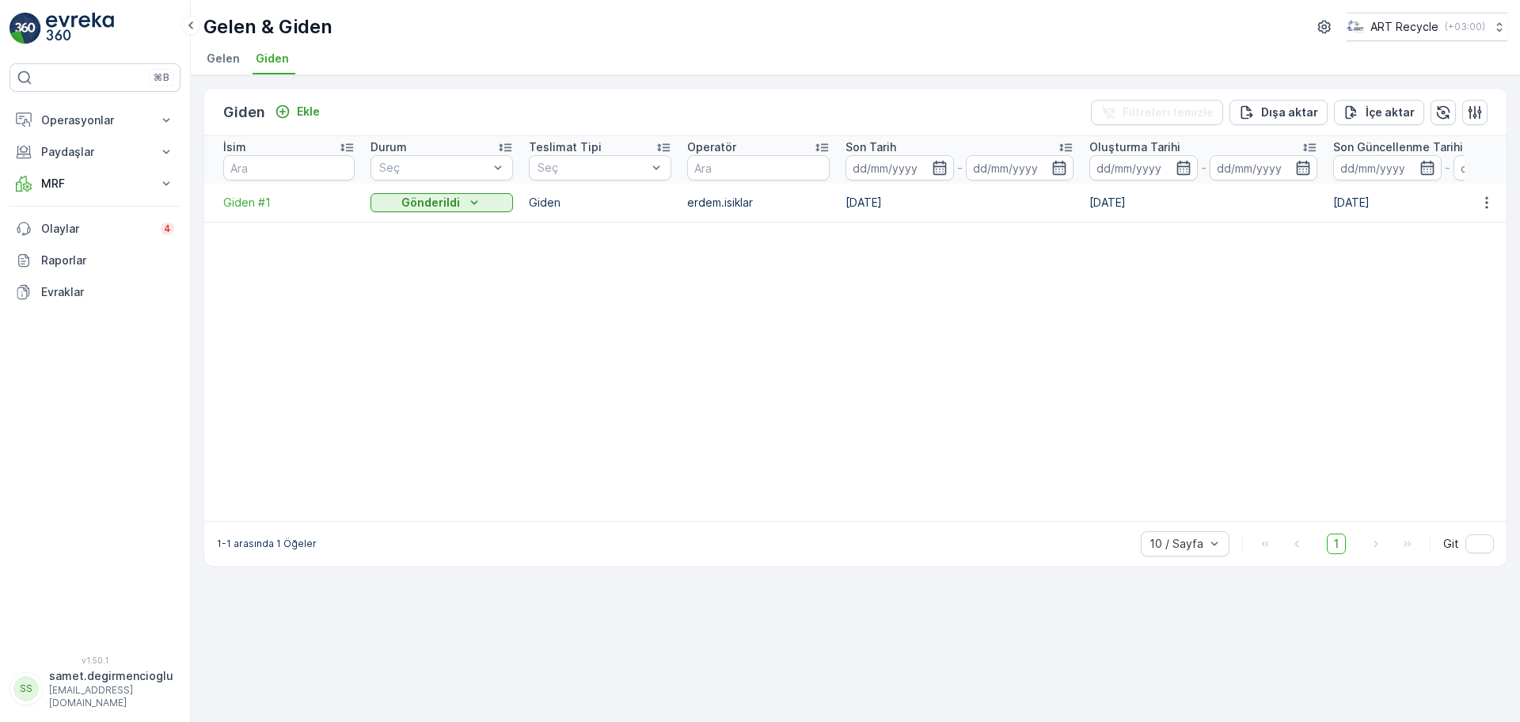
click at [242, 53] on li "Gelen" at bounding box center [224, 61] width 43 height 27
